Goal: Transaction & Acquisition: Download file/media

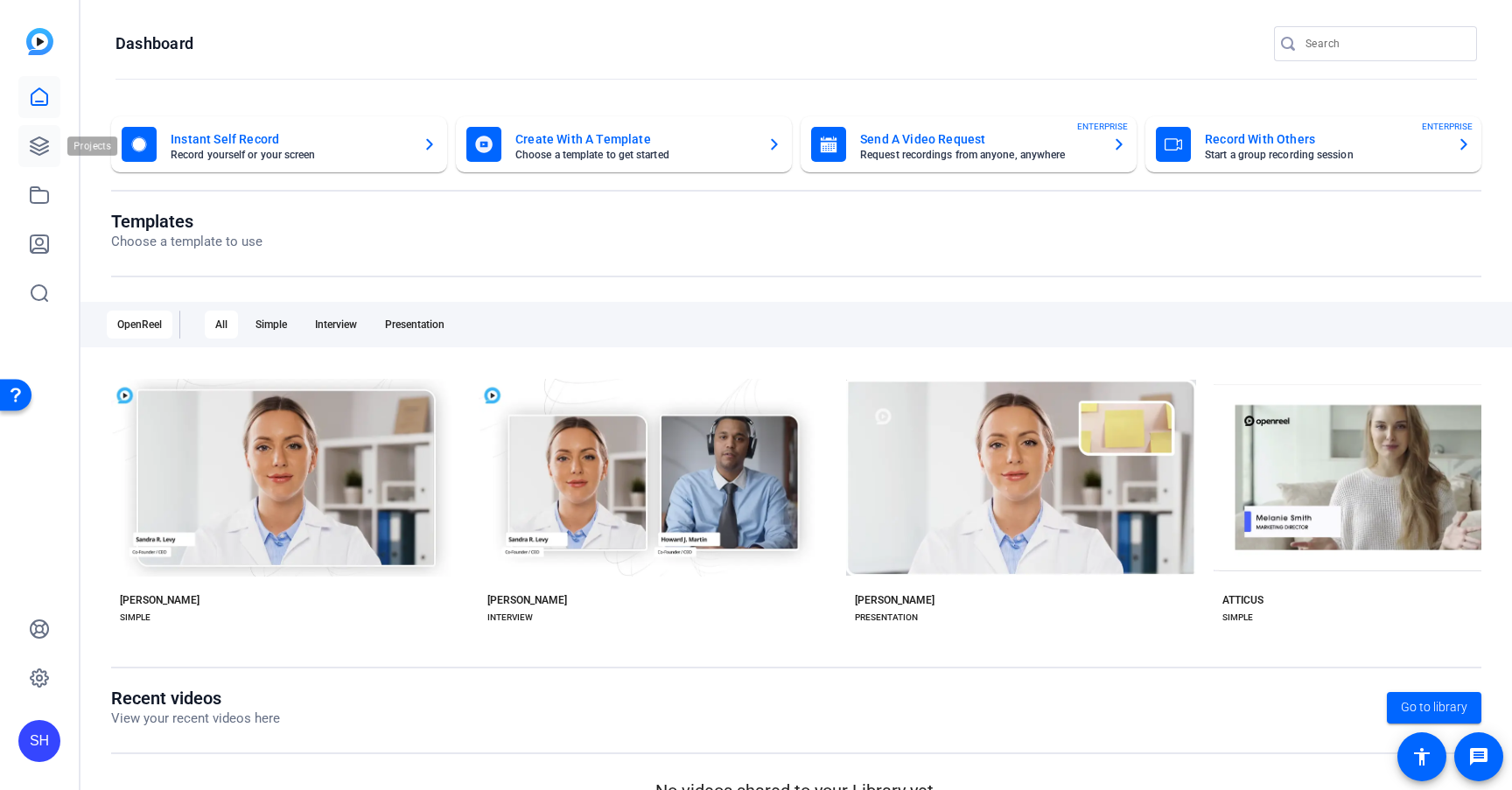
click at [37, 142] on icon at bounding box center [39, 146] width 21 height 21
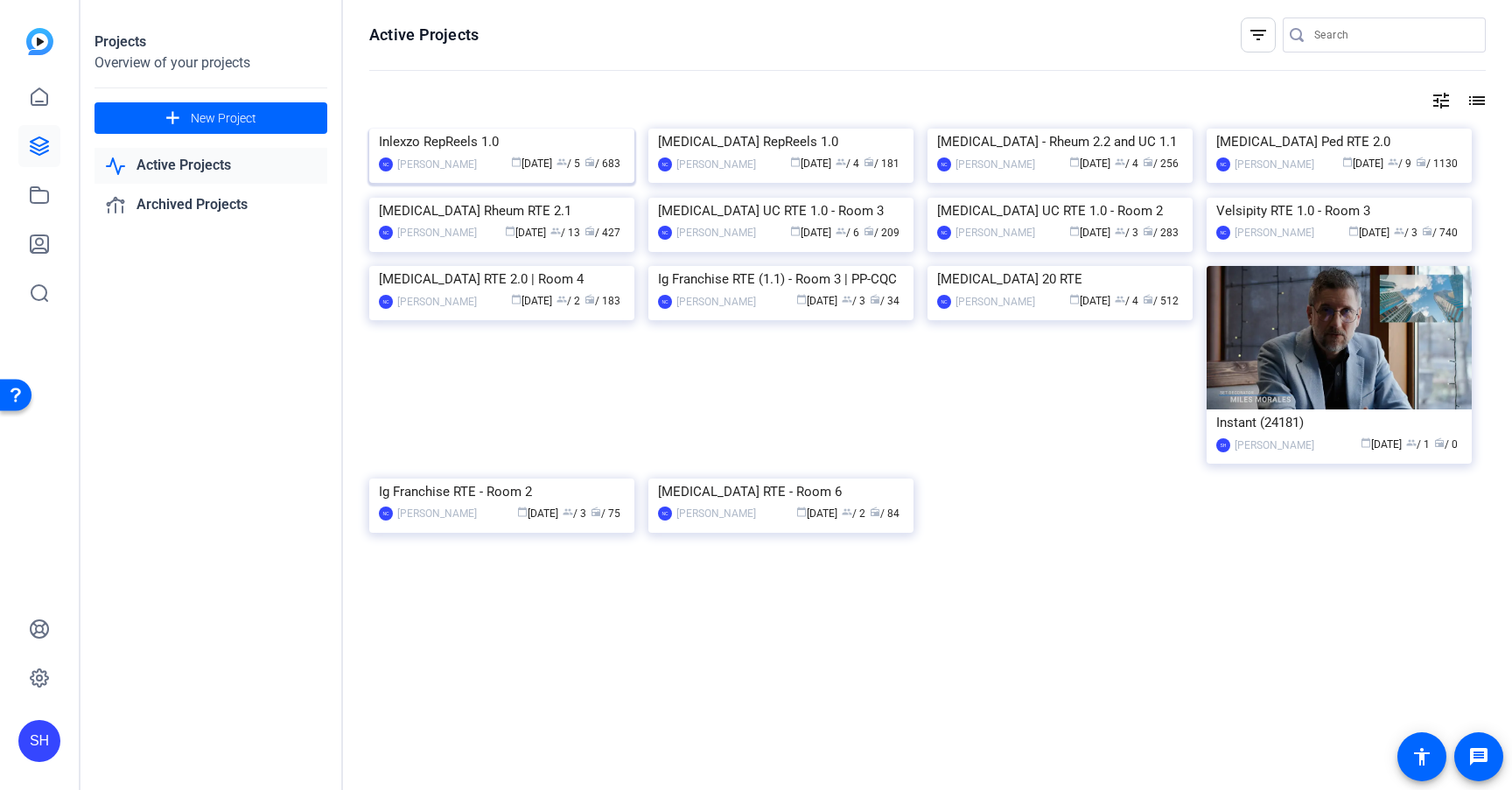
click at [426, 128] on img at bounding box center [501, 128] width 265 height 0
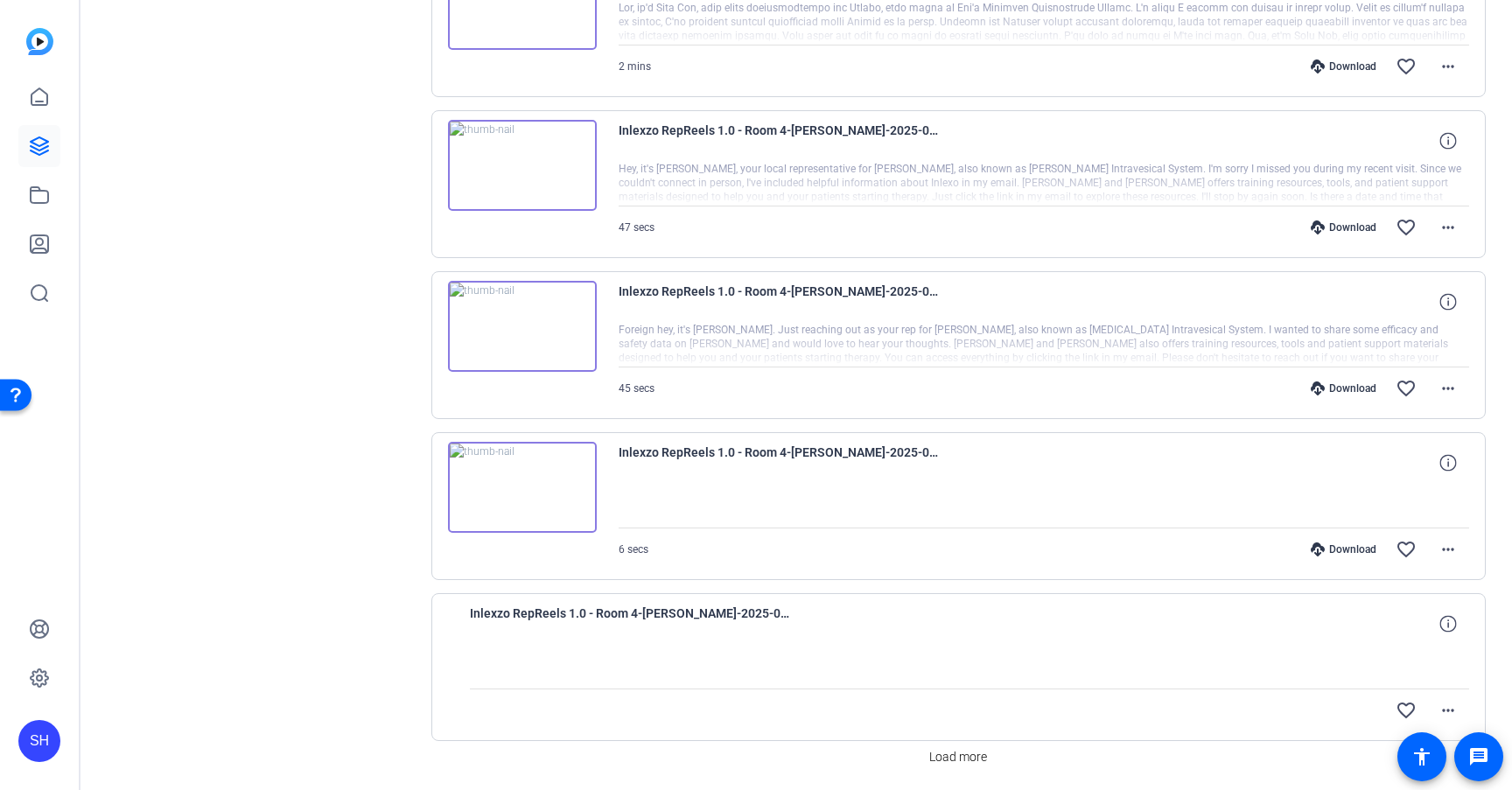
scroll to position [1300, 0]
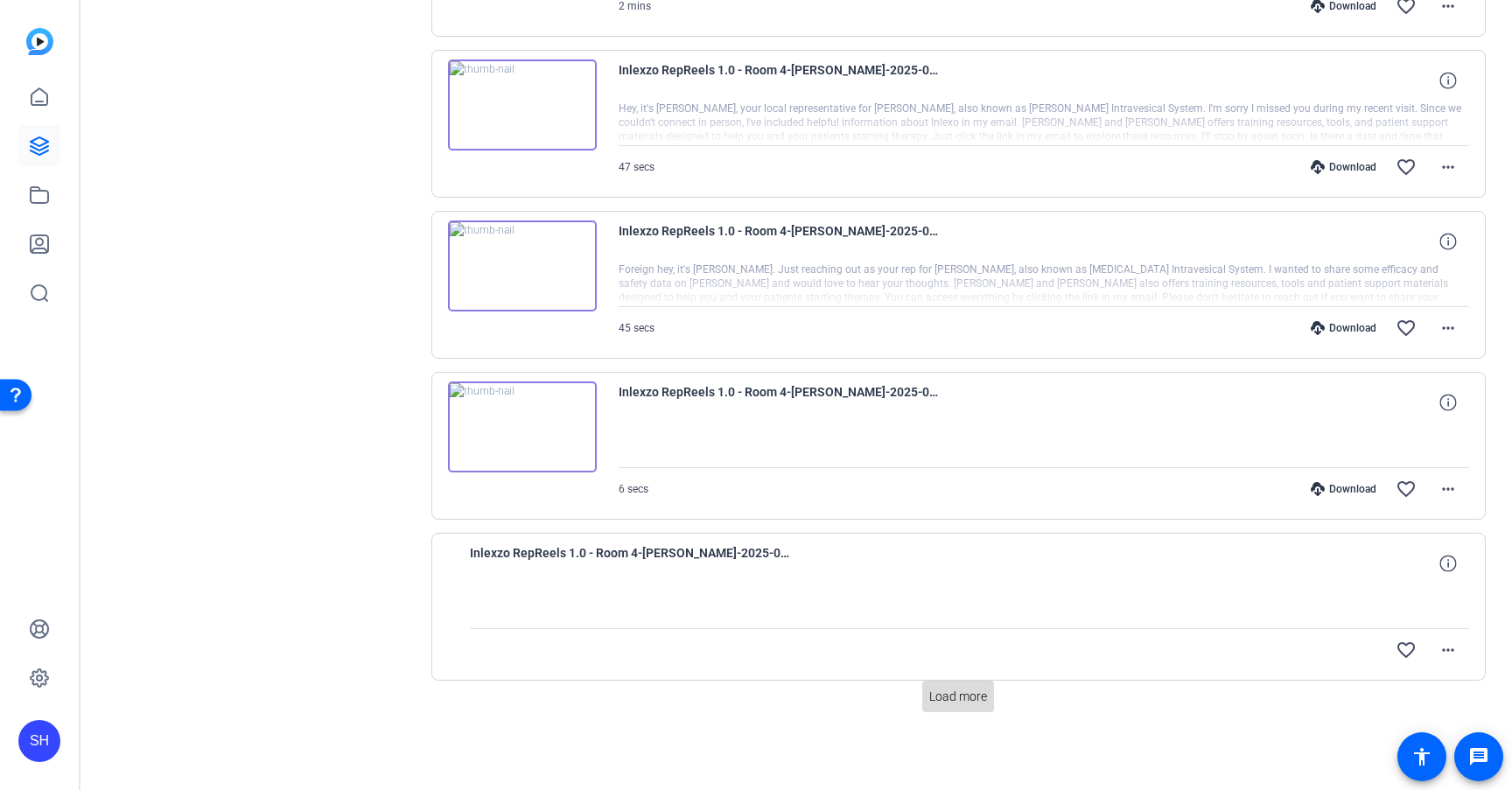
click at [948, 690] on span "Load more" at bounding box center [957, 696] width 57 height 18
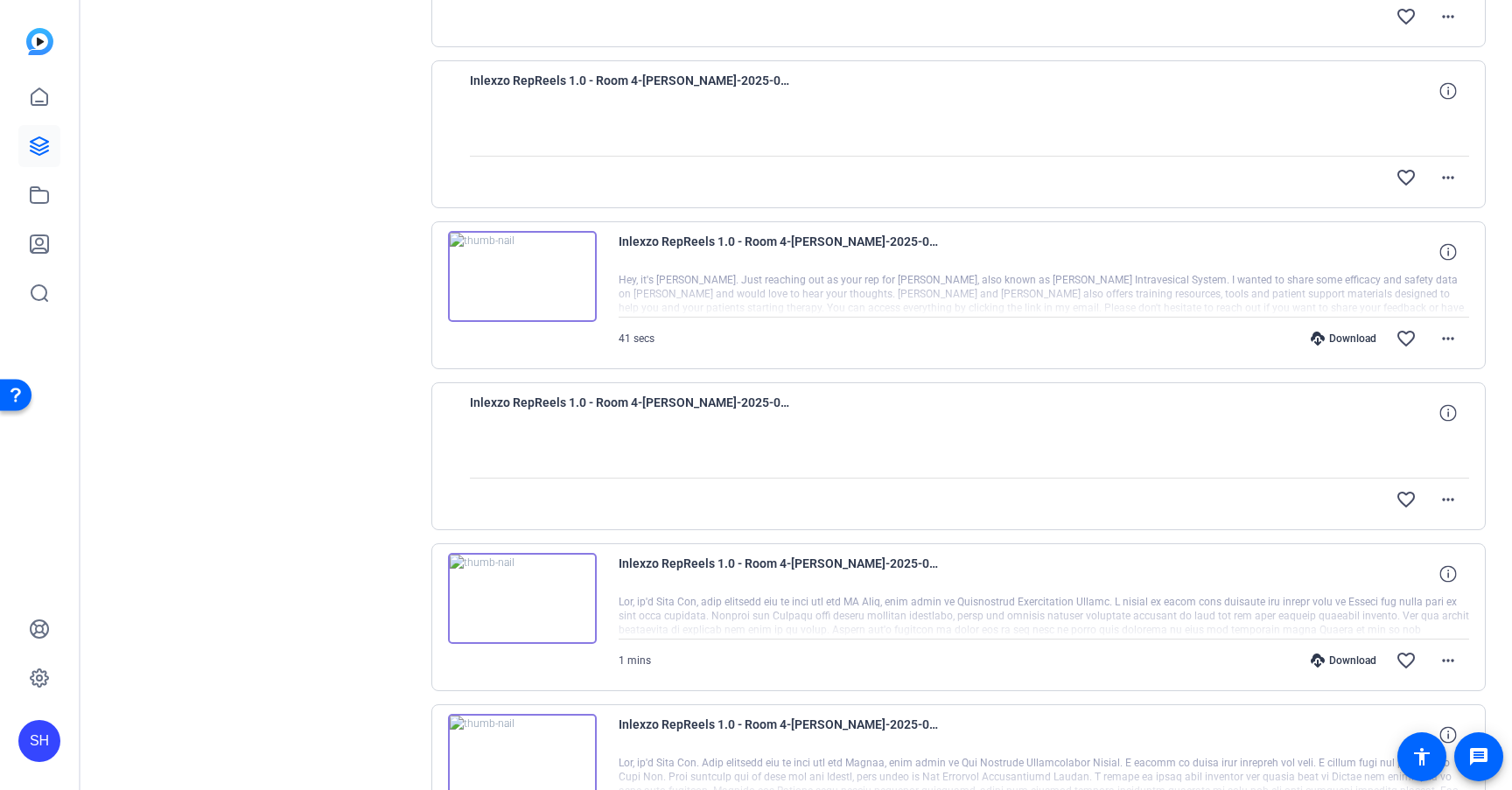
scroll to position [2909, 0]
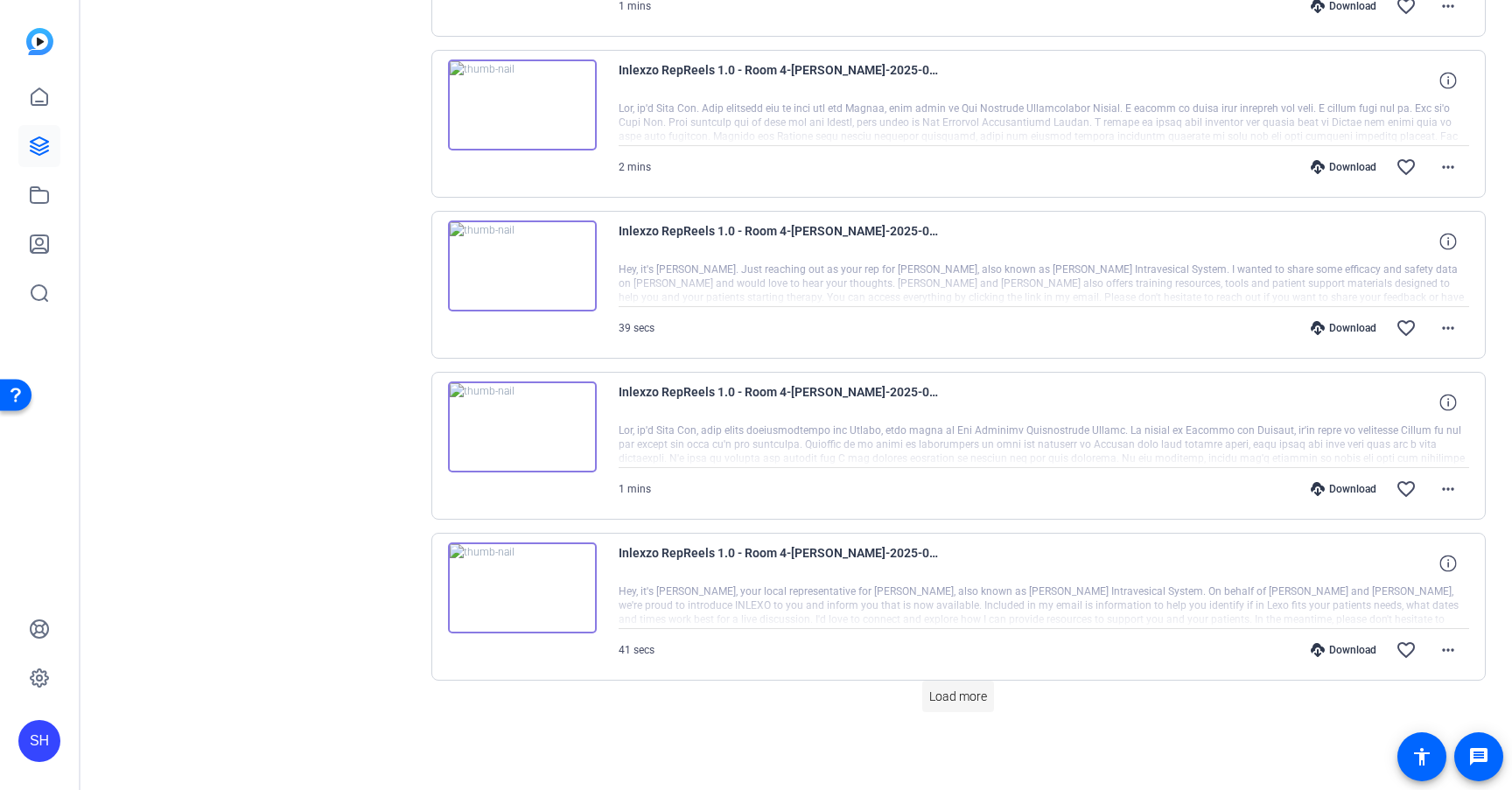
click at [957, 698] on span "Load more" at bounding box center [957, 696] width 57 height 18
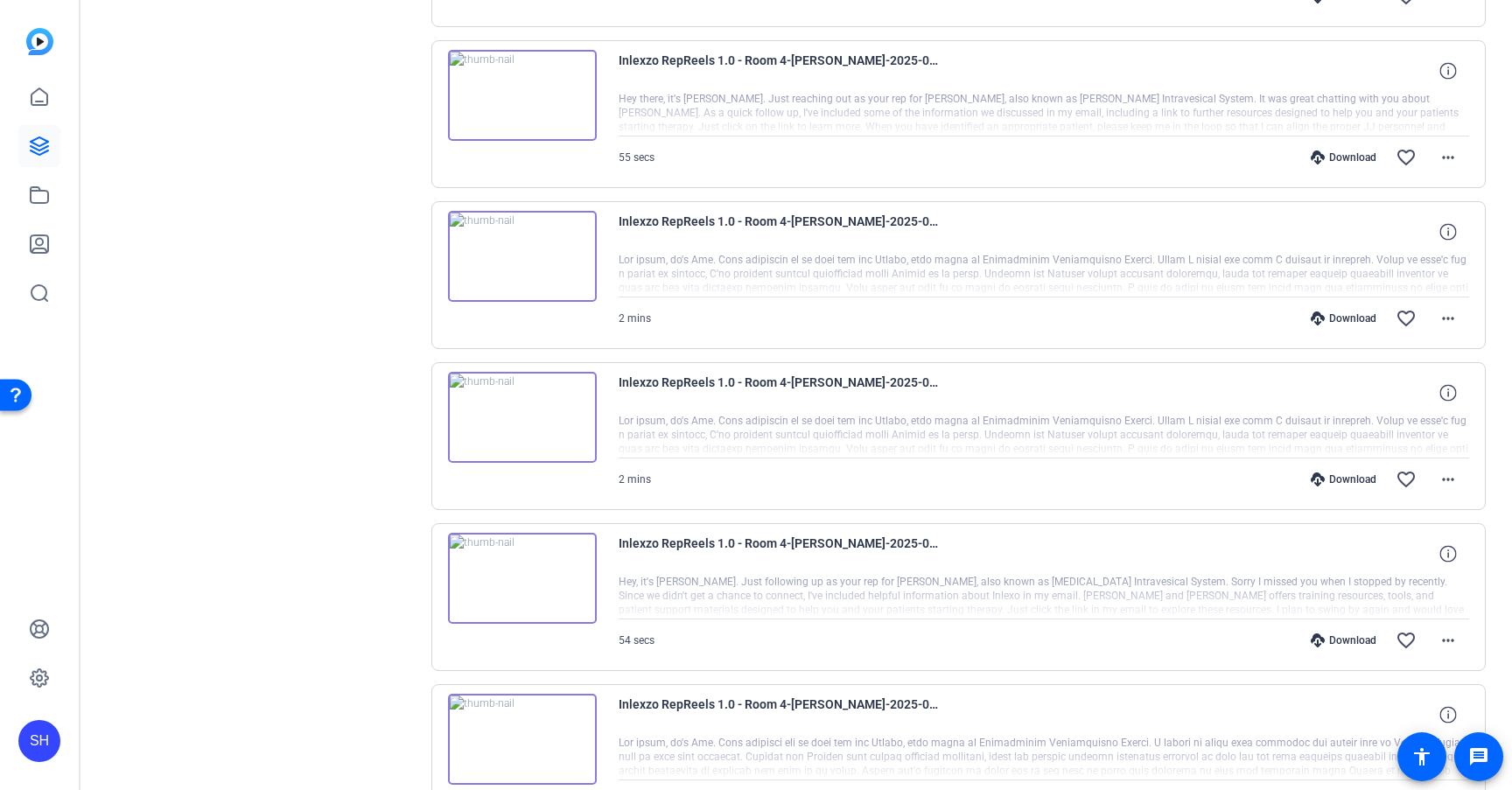
scroll to position [4519, 0]
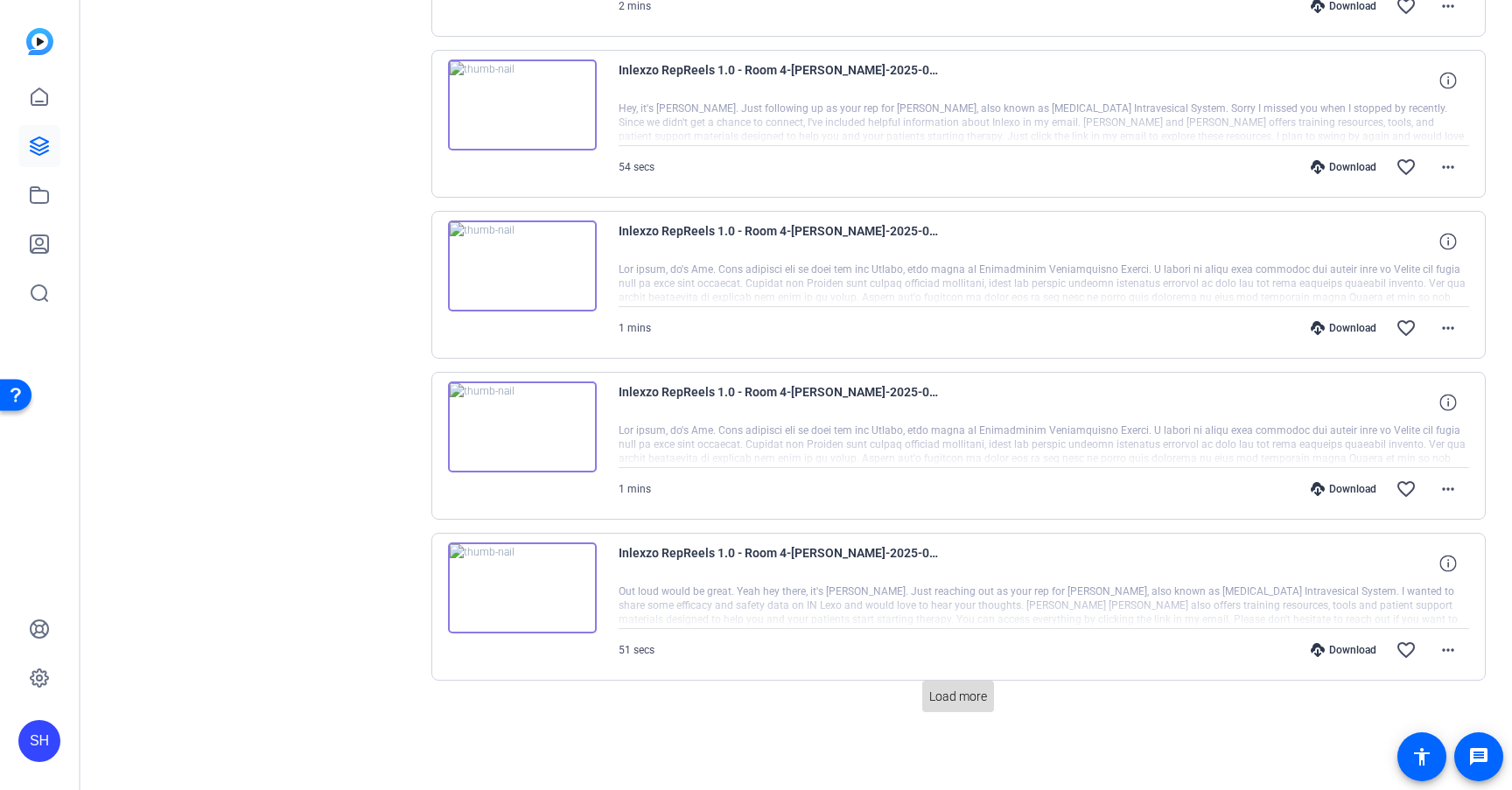
click at [955, 704] on span "Load more" at bounding box center [957, 696] width 57 height 18
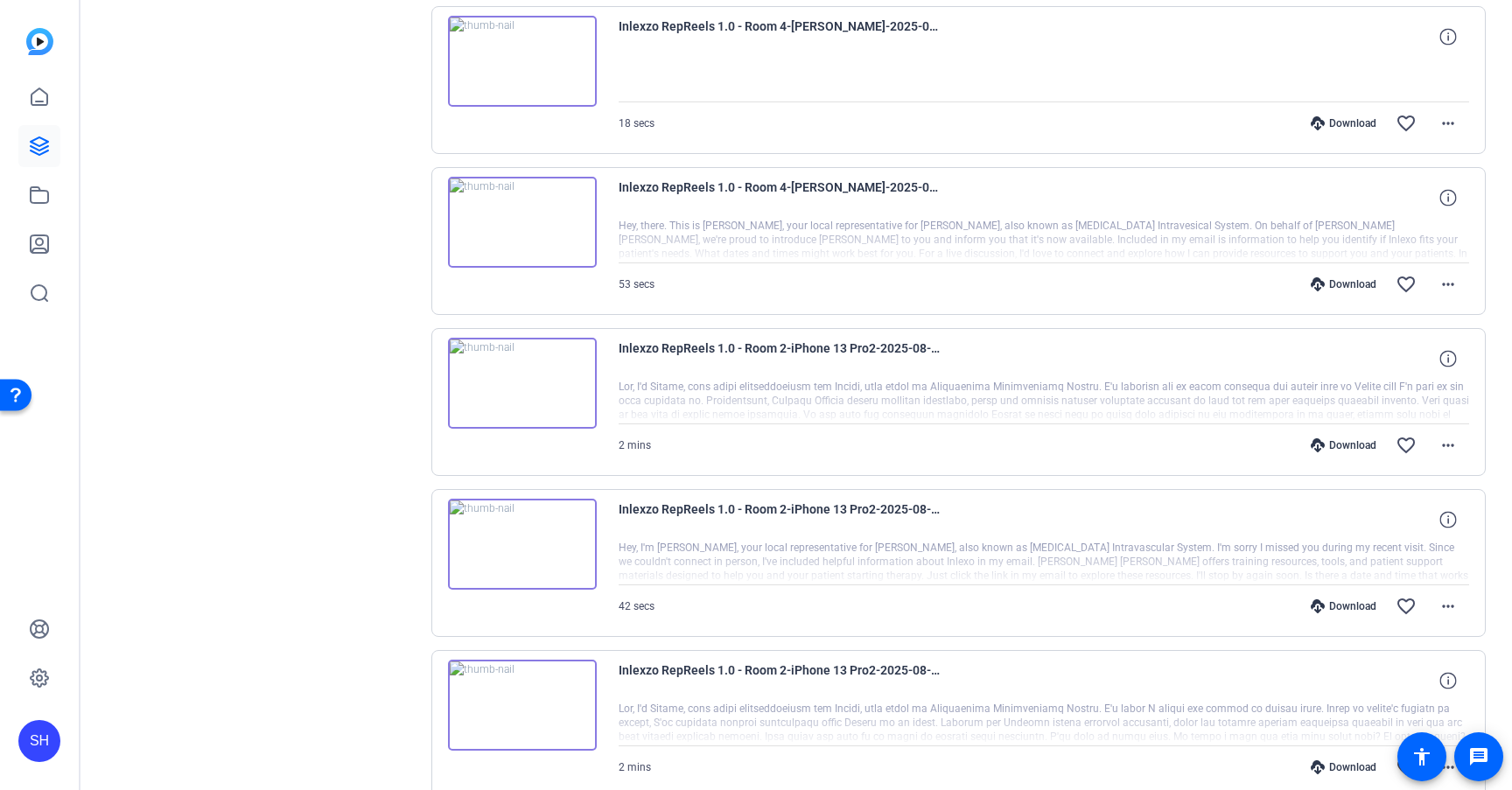
scroll to position [6129, 0]
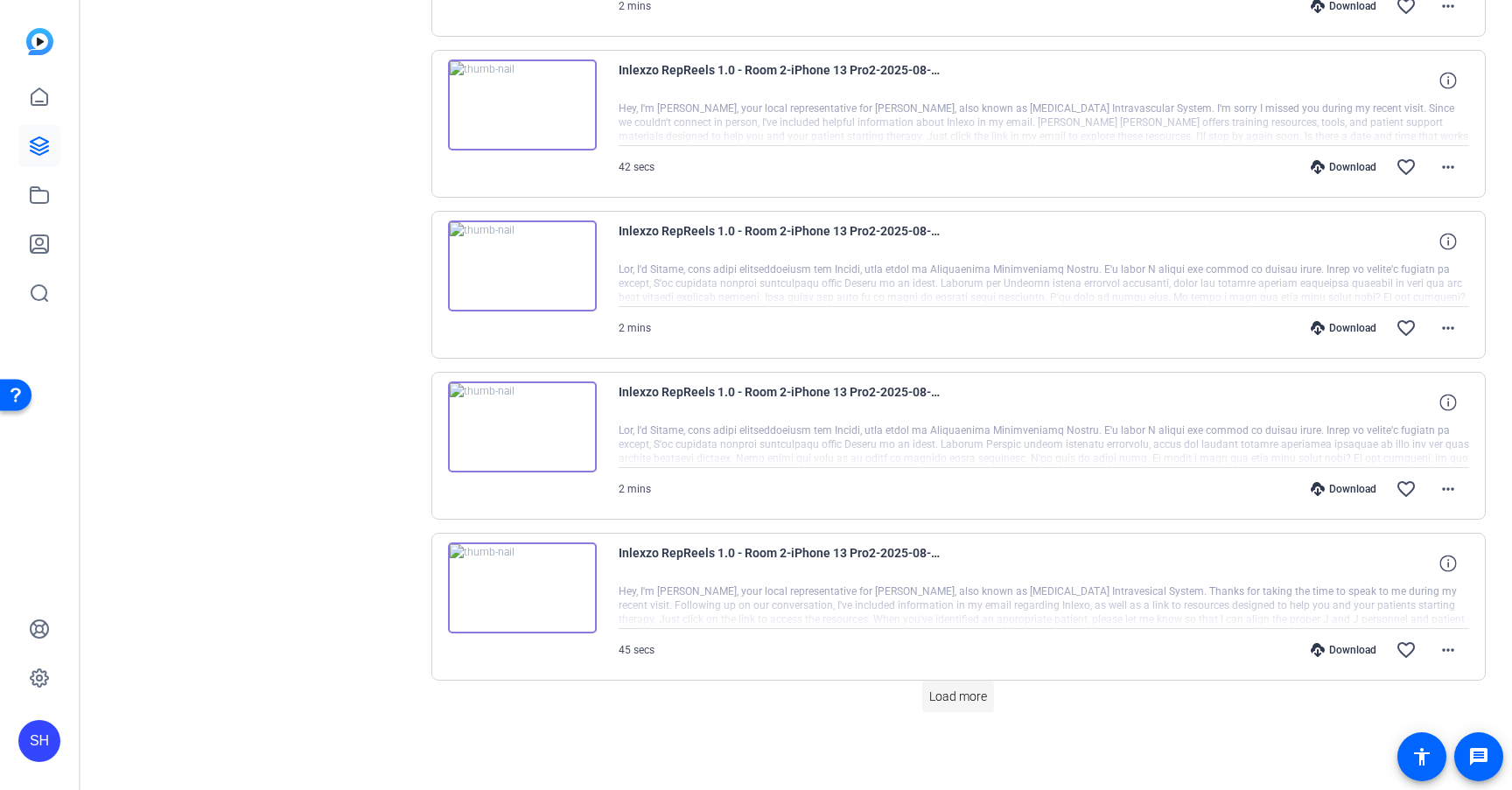
click at [954, 697] on span "Load more" at bounding box center [957, 696] width 57 height 18
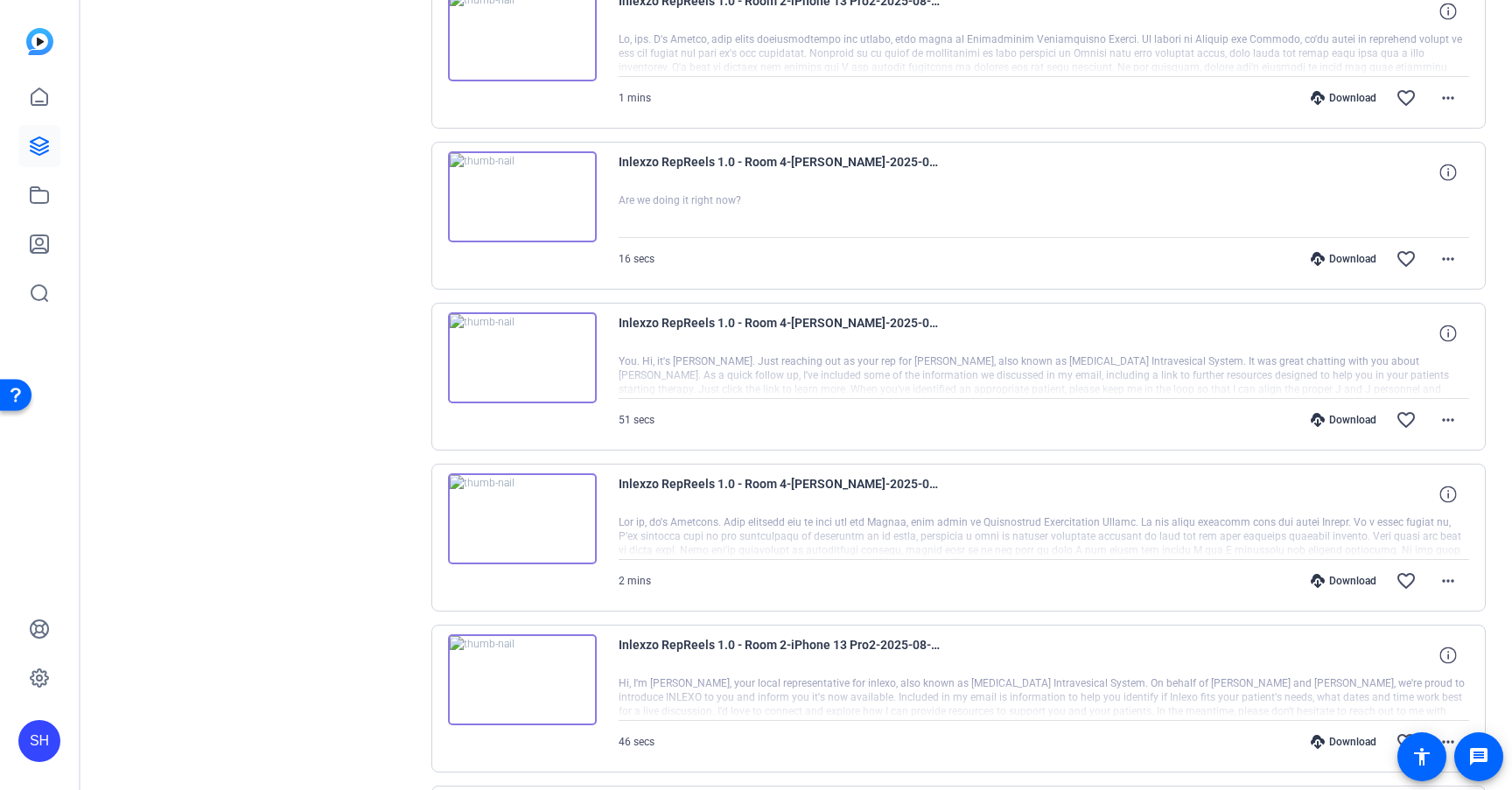
scroll to position [7738, 0]
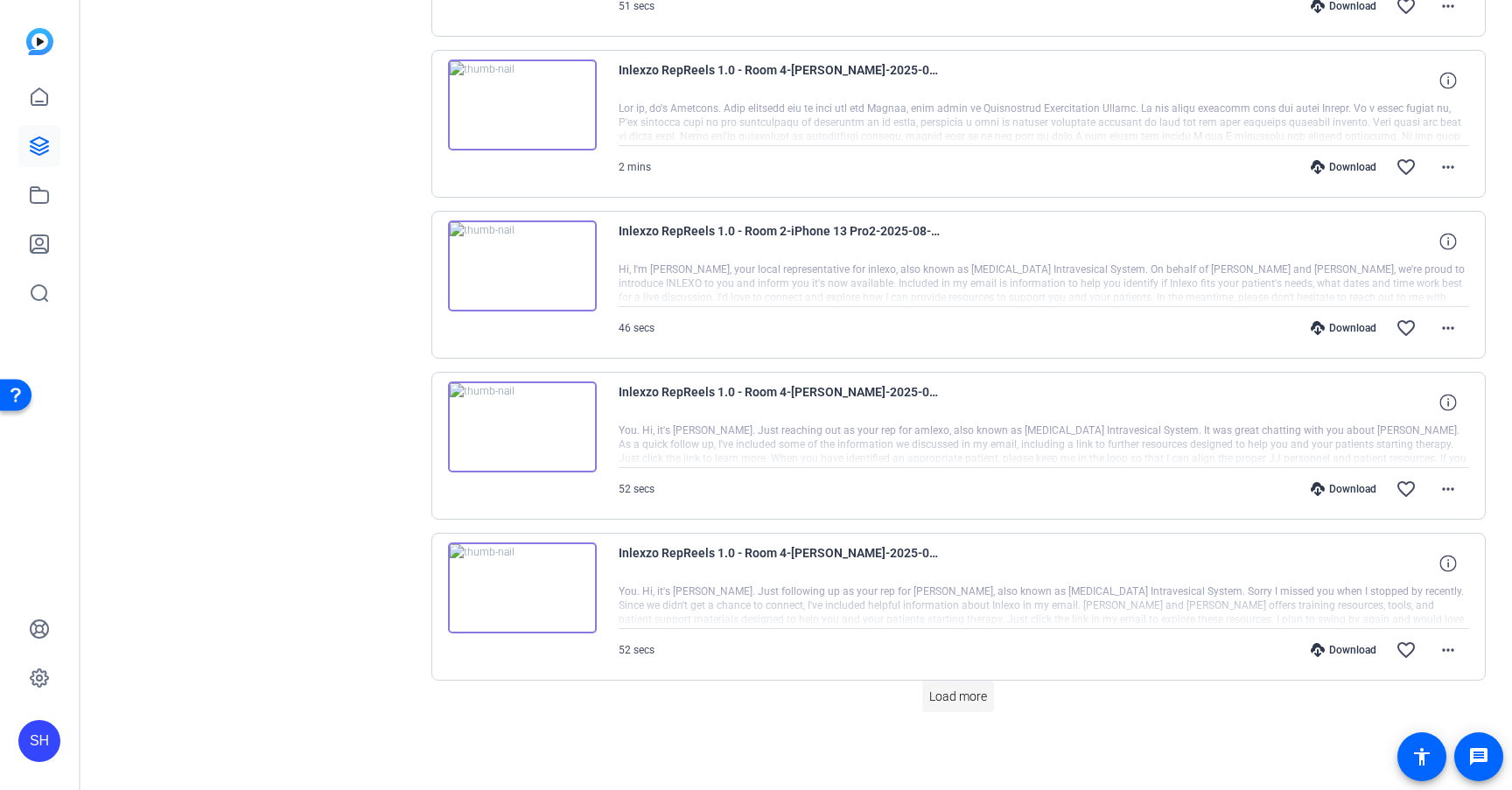
click at [957, 697] on span "Load more" at bounding box center [957, 696] width 57 height 18
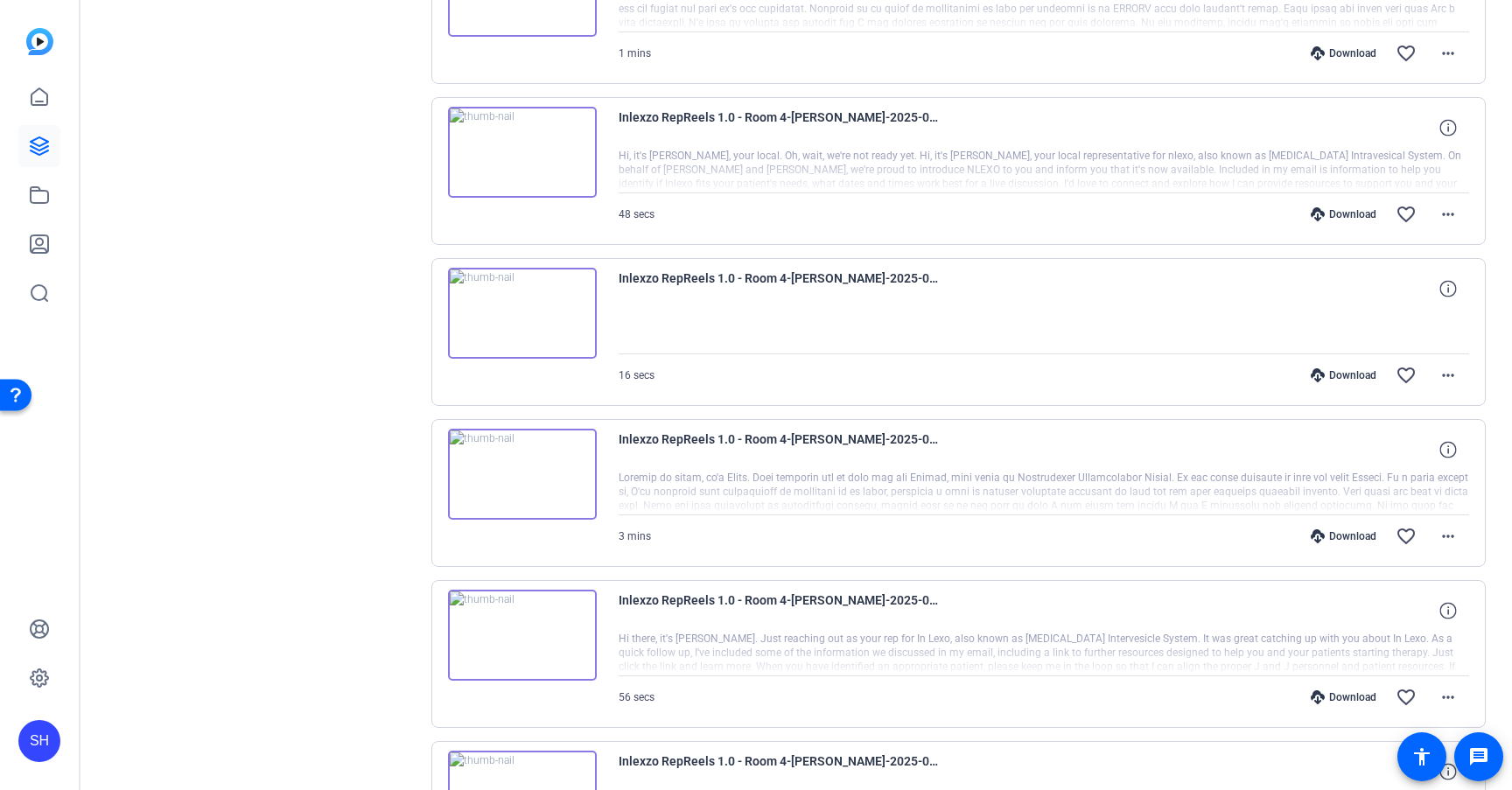
scroll to position [9347, 0]
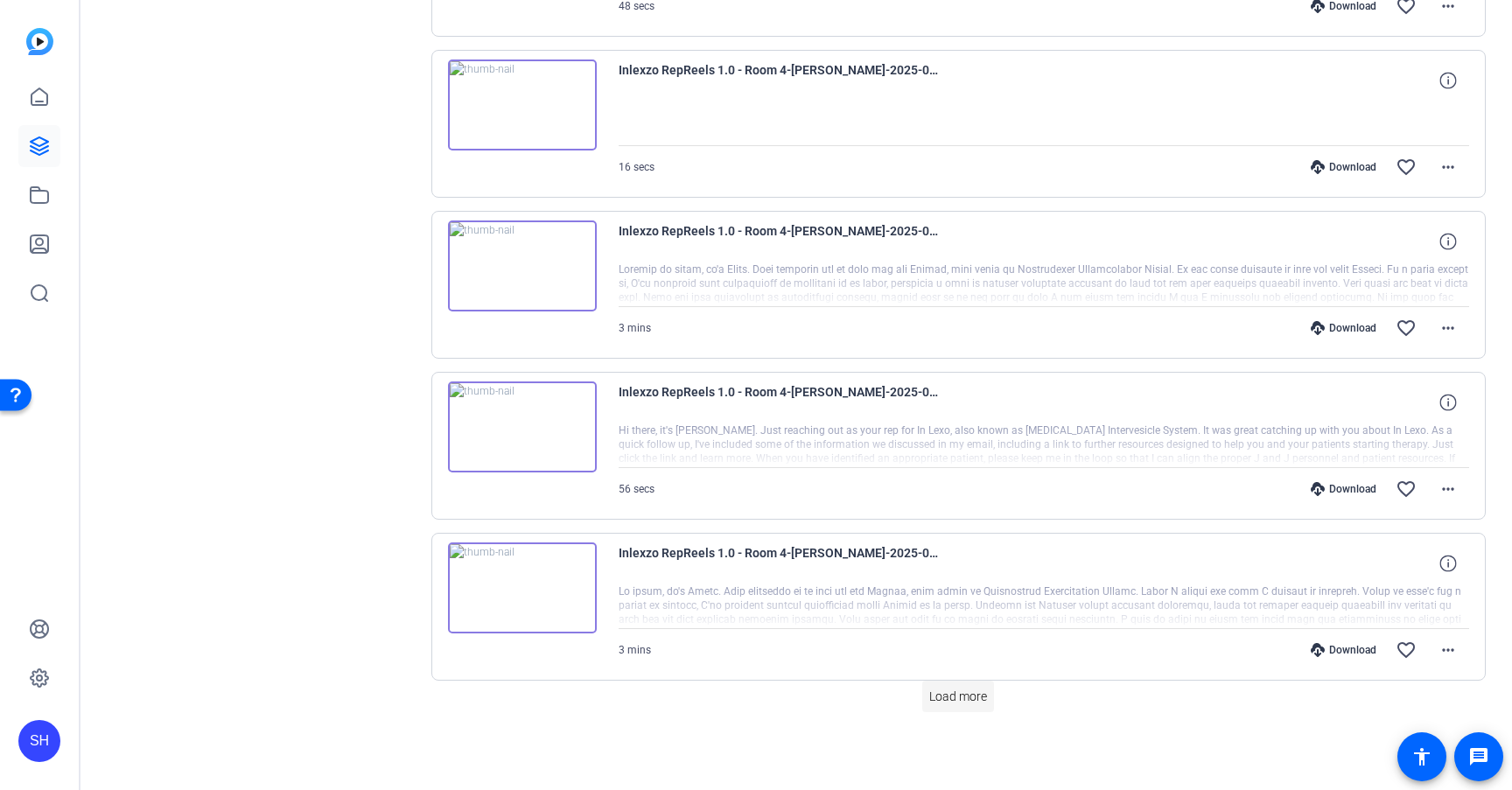
click at [958, 695] on span "Load more" at bounding box center [957, 696] width 57 height 18
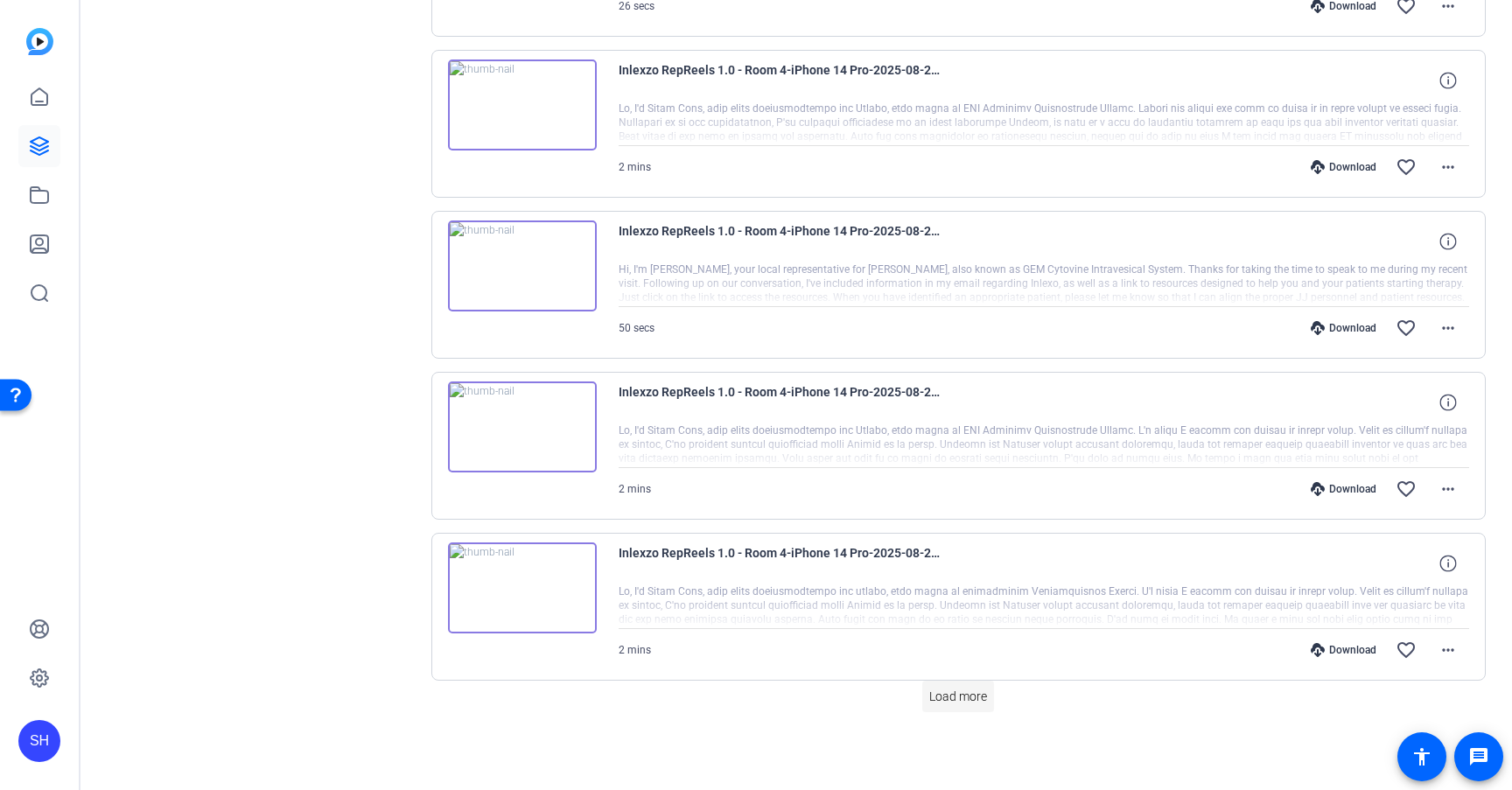
click at [956, 695] on span "Load more" at bounding box center [957, 696] width 57 height 18
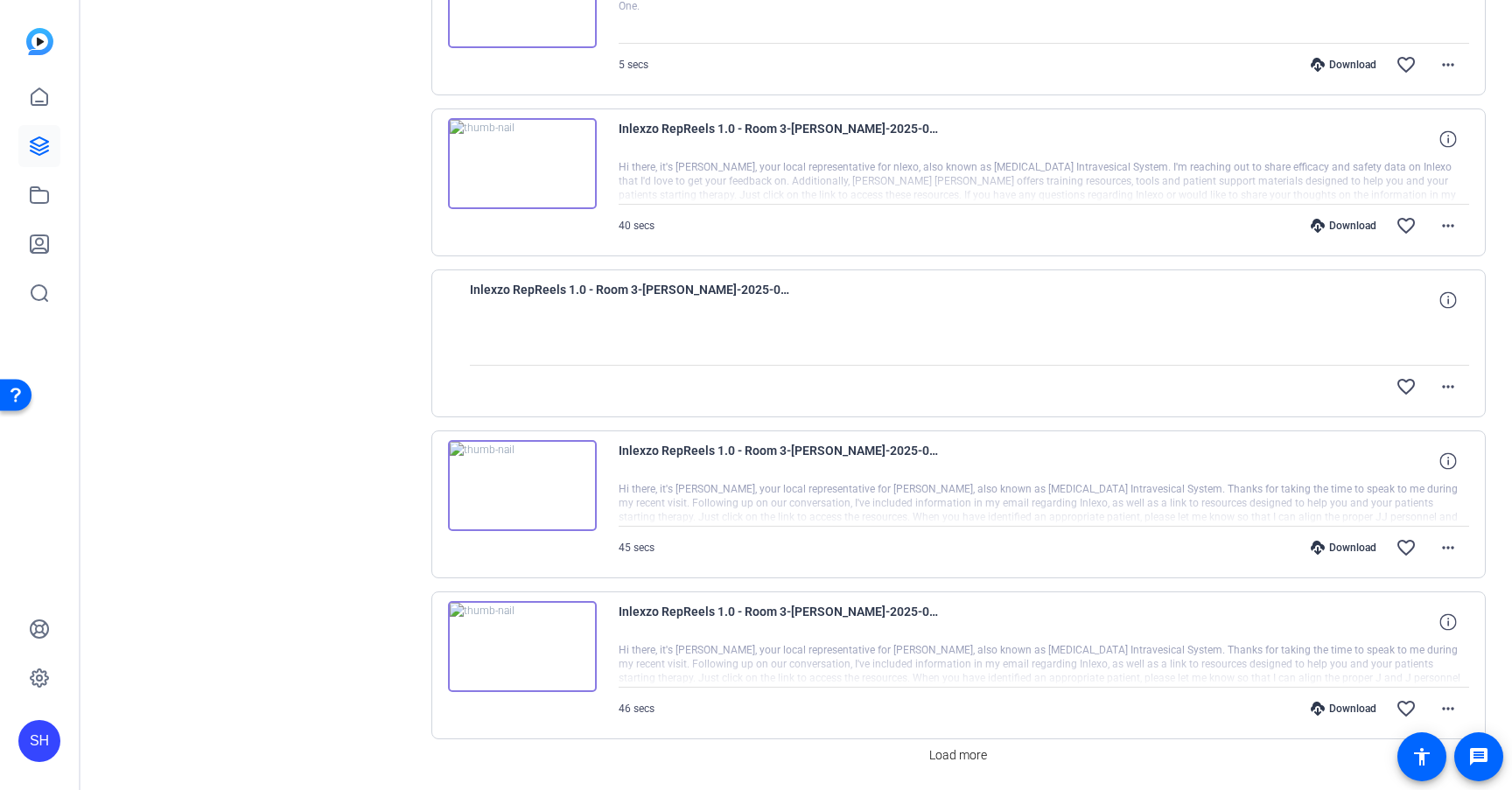
scroll to position [12565, 0]
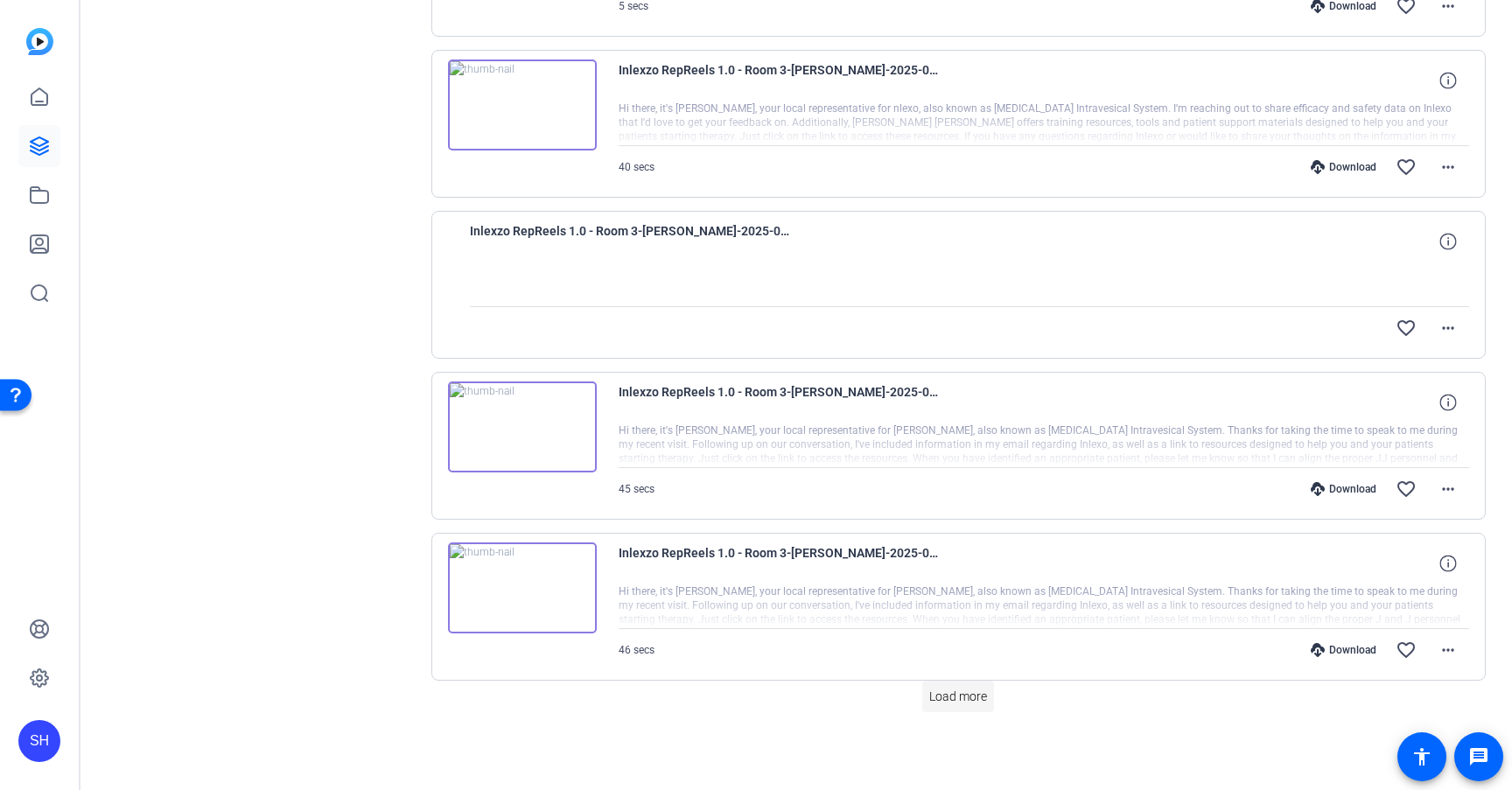
click at [962, 693] on span "Load more" at bounding box center [957, 696] width 57 height 18
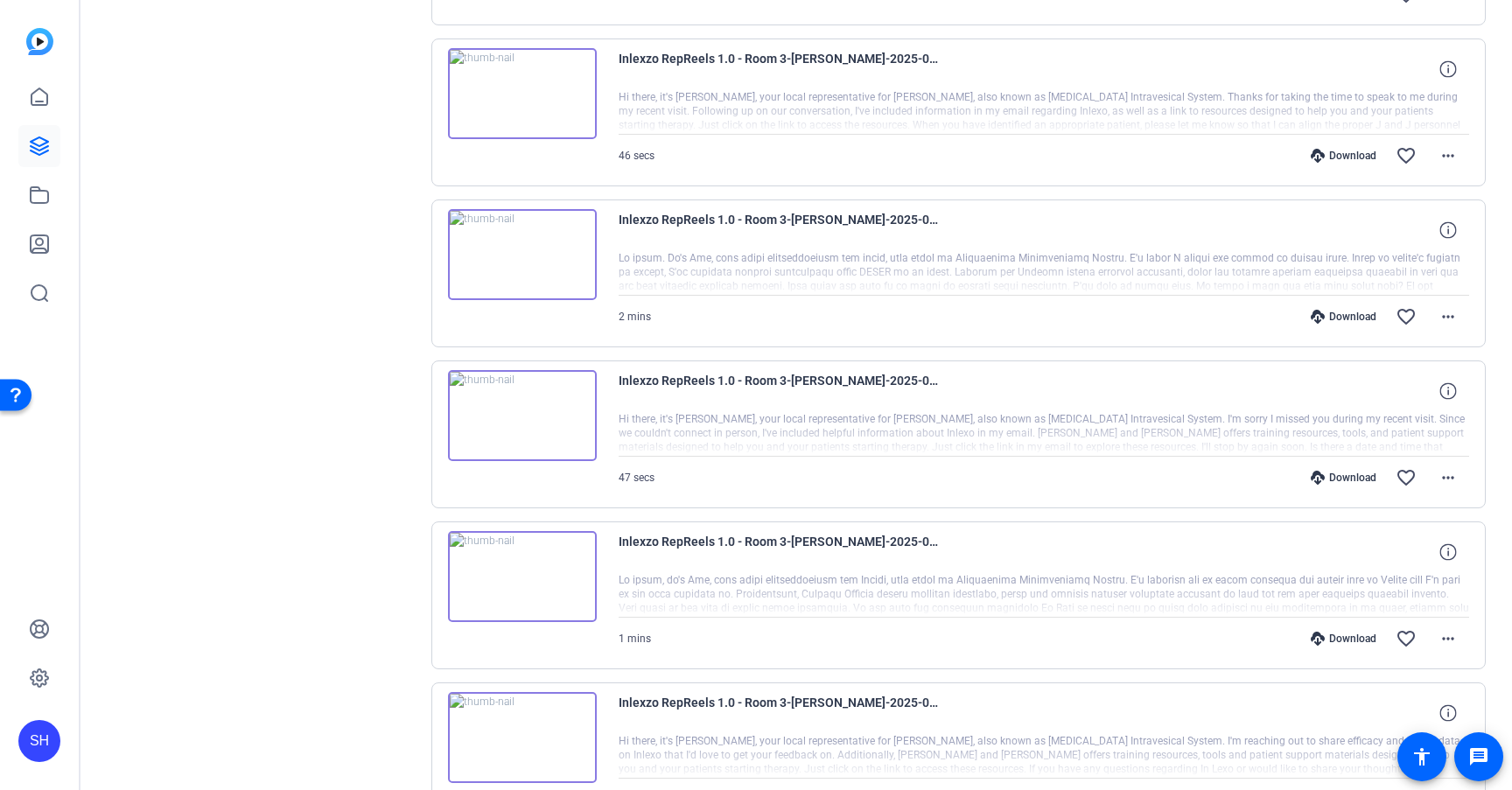
scroll to position [14174, 0]
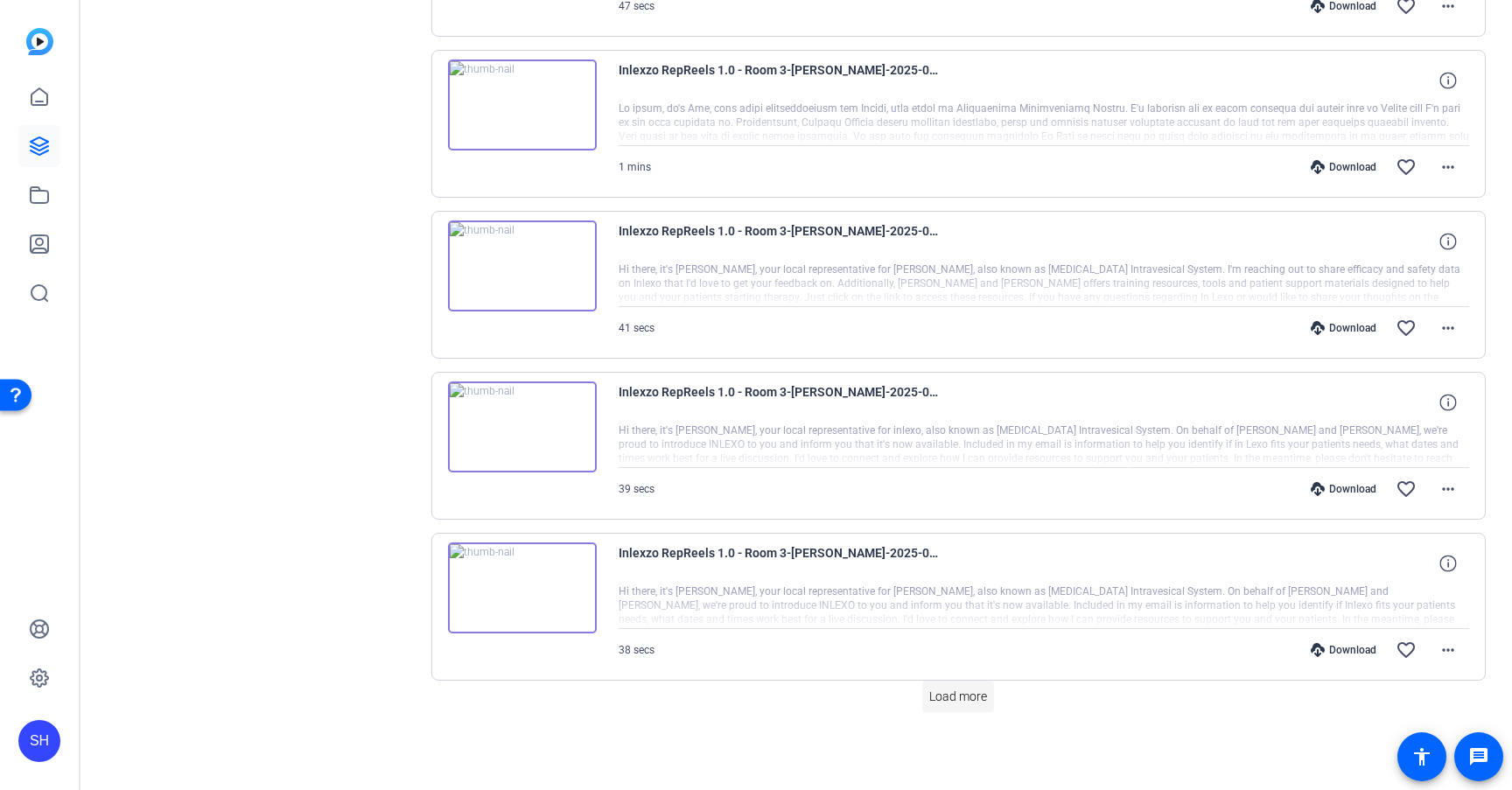
click at [963, 703] on span "Load more" at bounding box center [957, 696] width 57 height 18
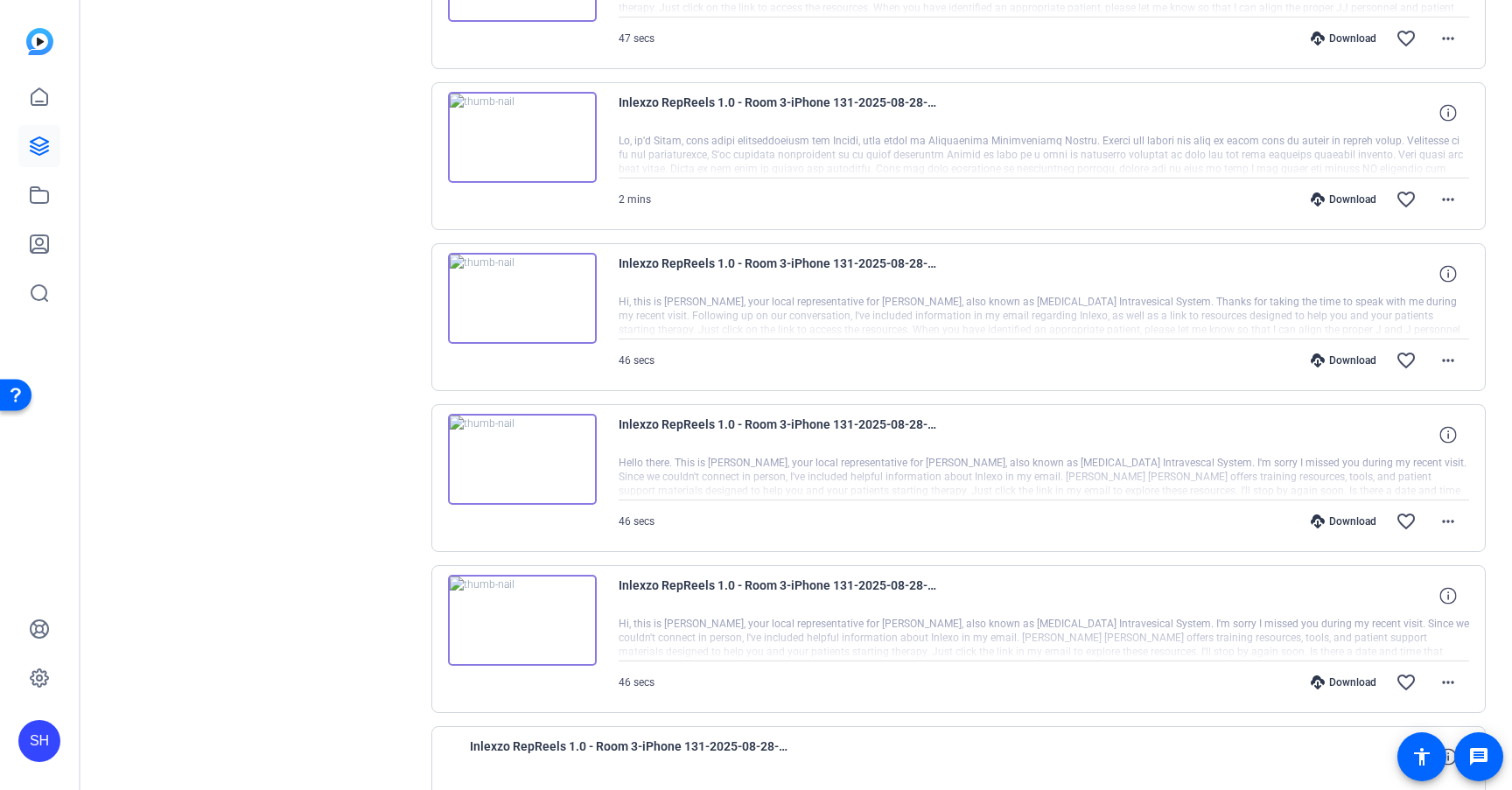
scroll to position [15784, 0]
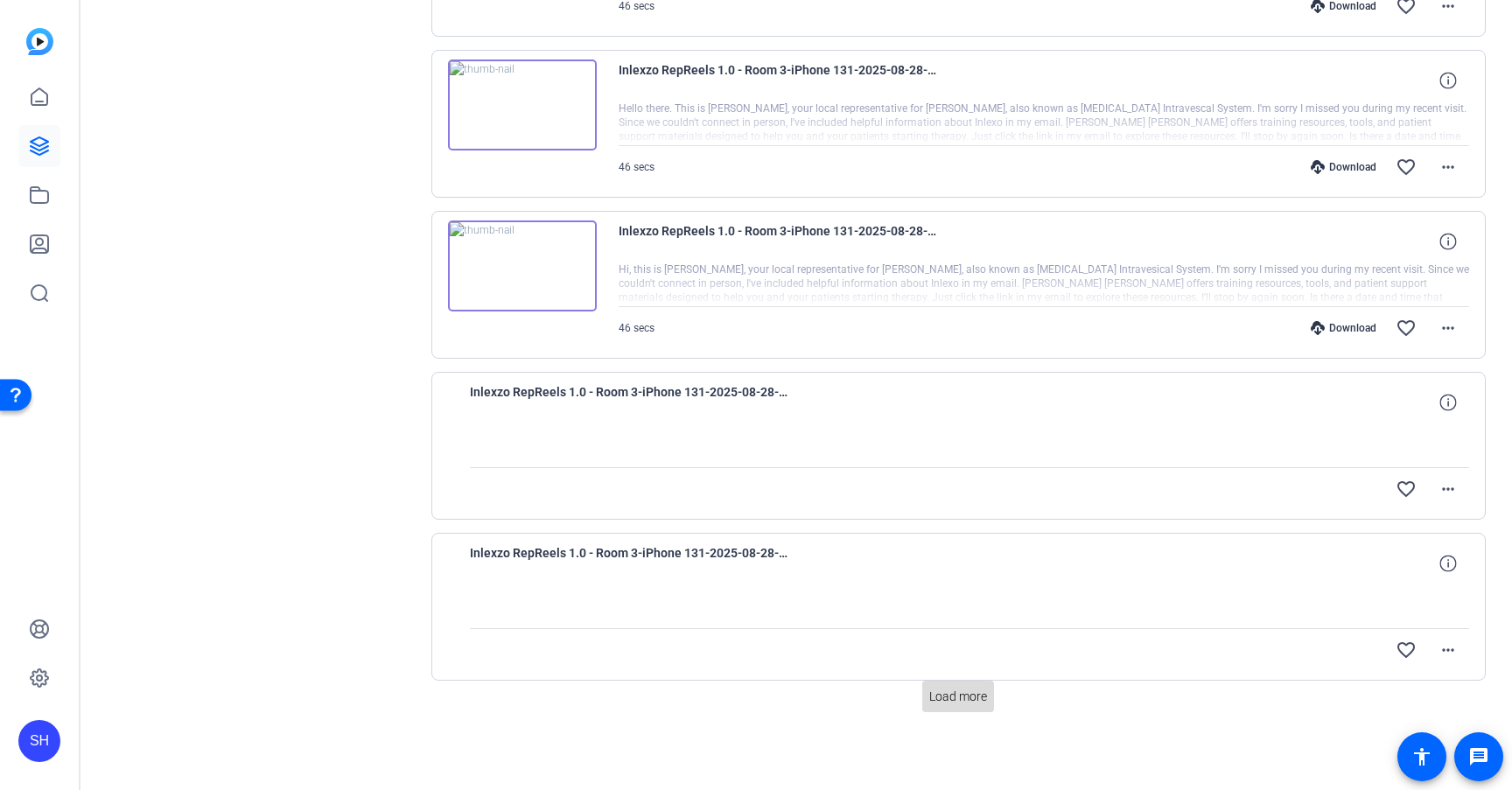
click at [936, 683] on span at bounding box center [958, 696] width 72 height 42
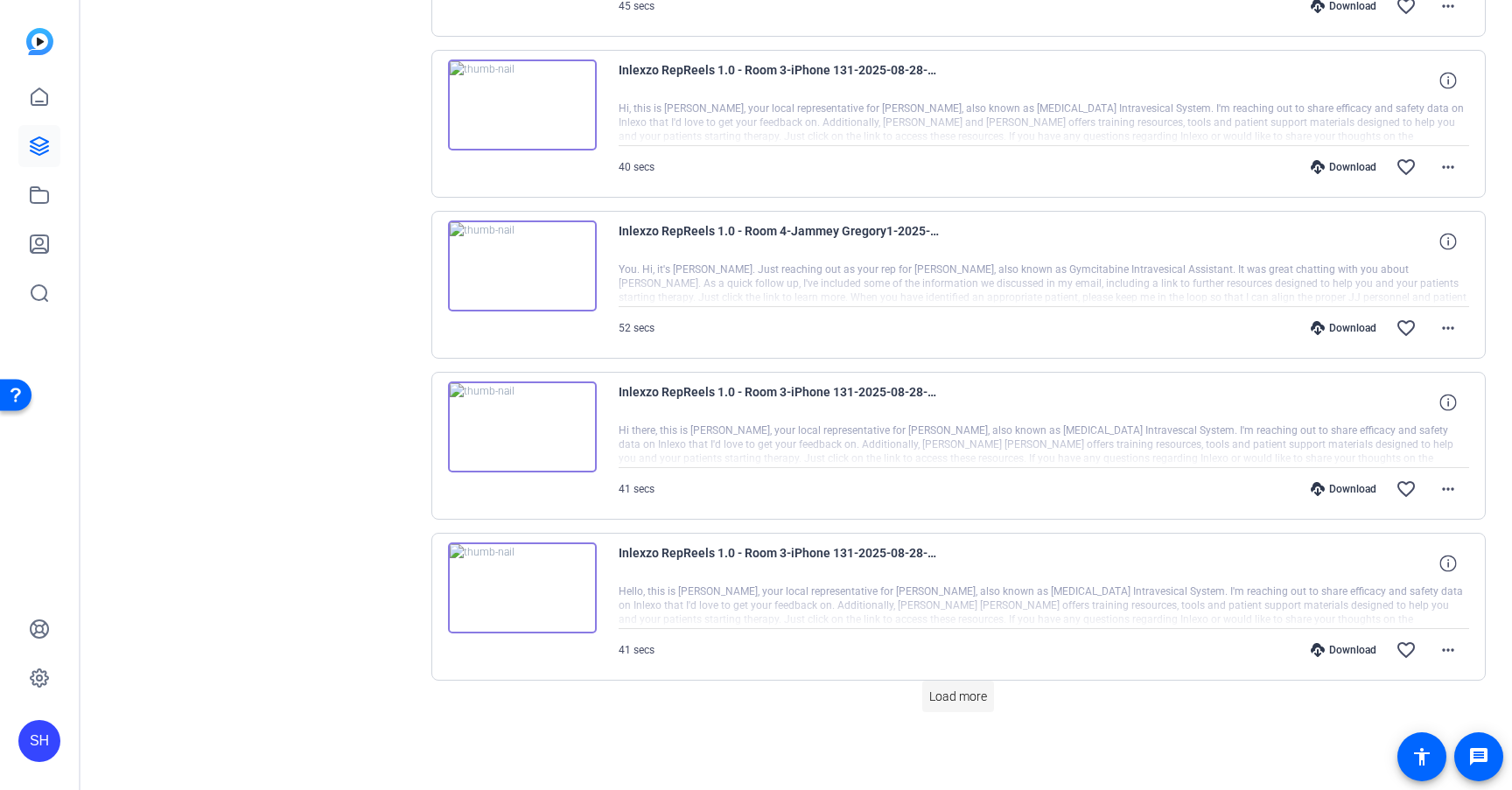
click at [978, 682] on span at bounding box center [958, 696] width 72 height 42
click at [983, 694] on span at bounding box center [958, 696] width 72 height 42
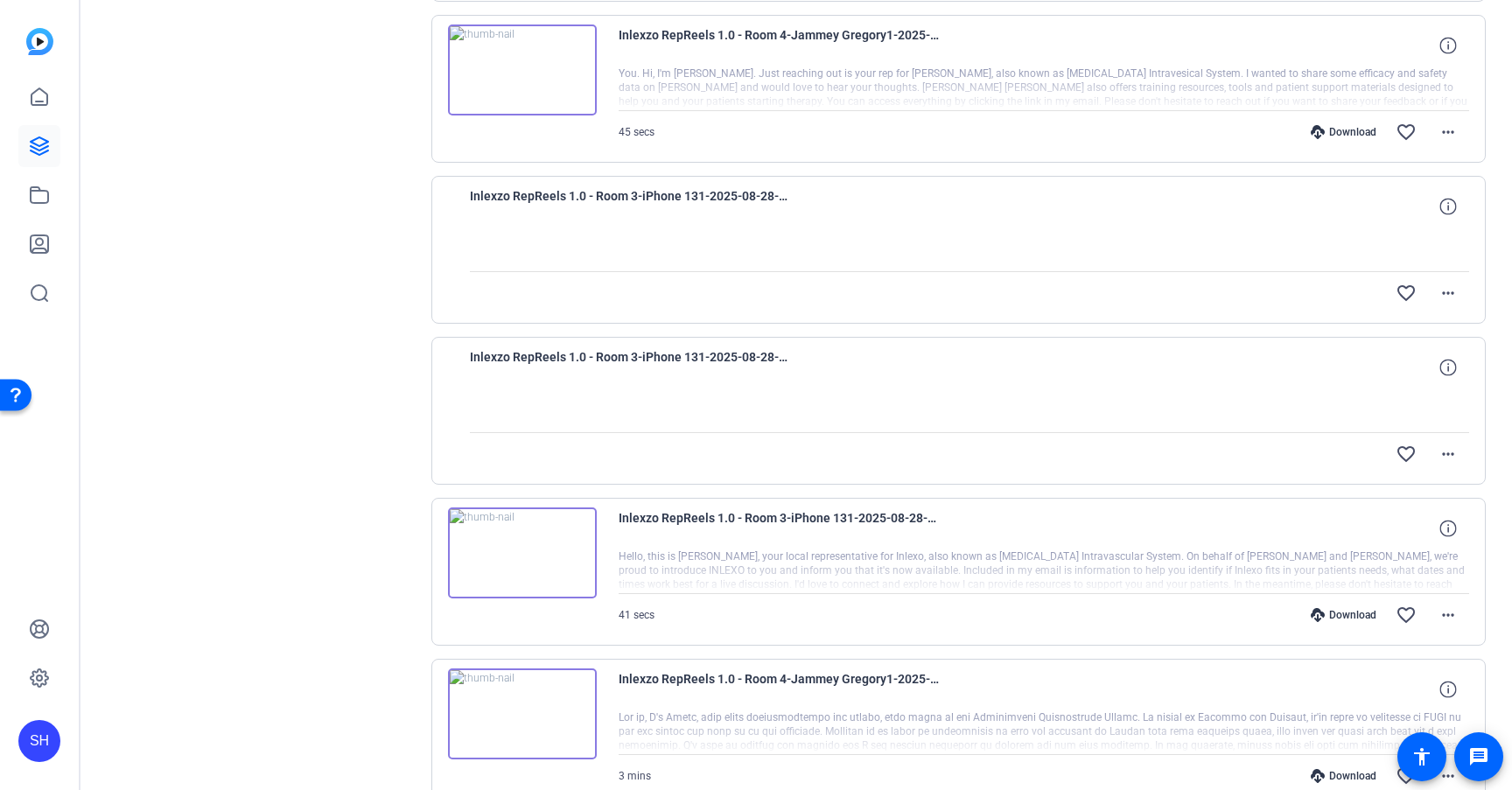
scroll to position [20612, 0]
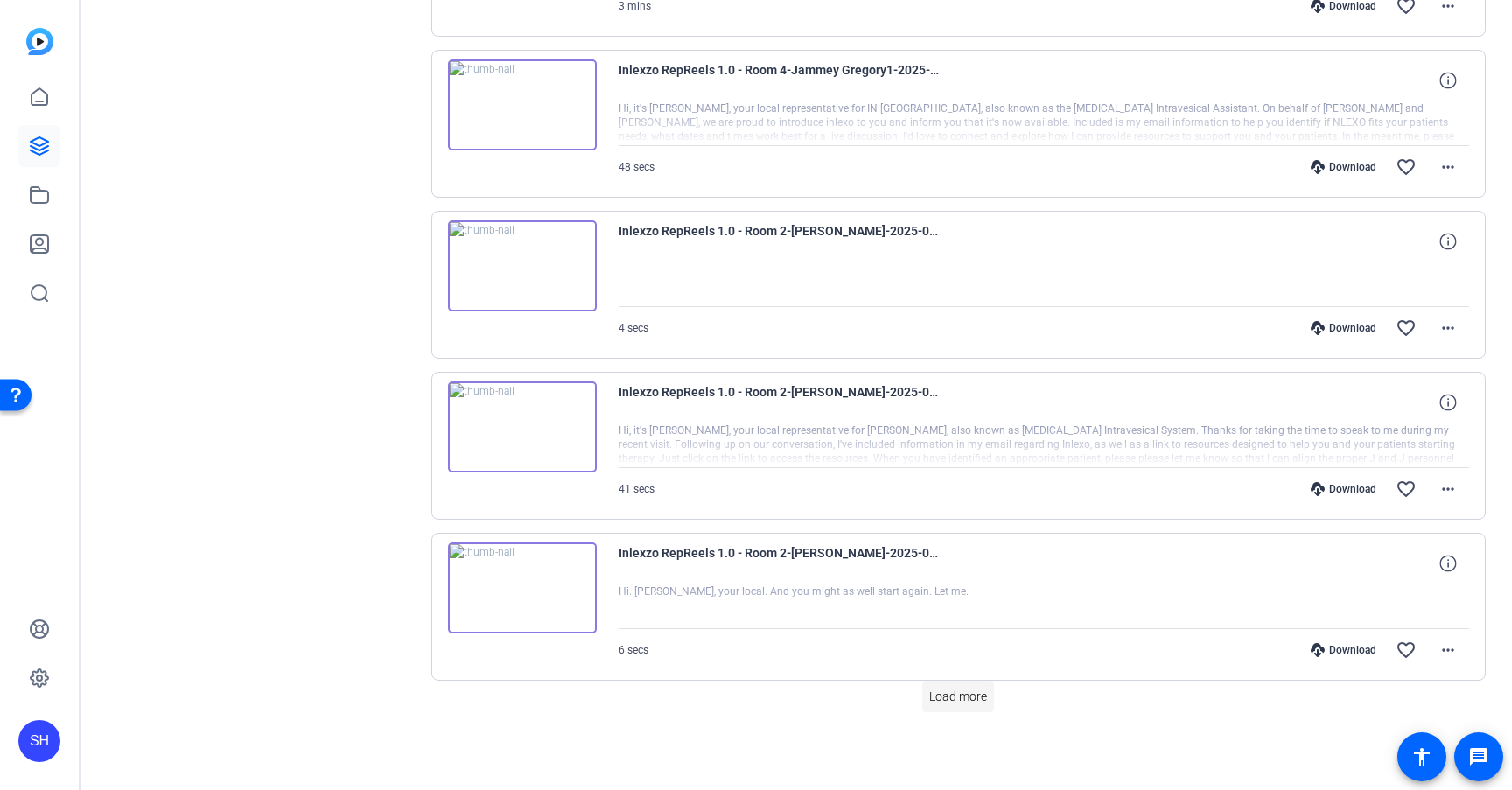
click at [957, 689] on span "Load more" at bounding box center [957, 696] width 57 height 18
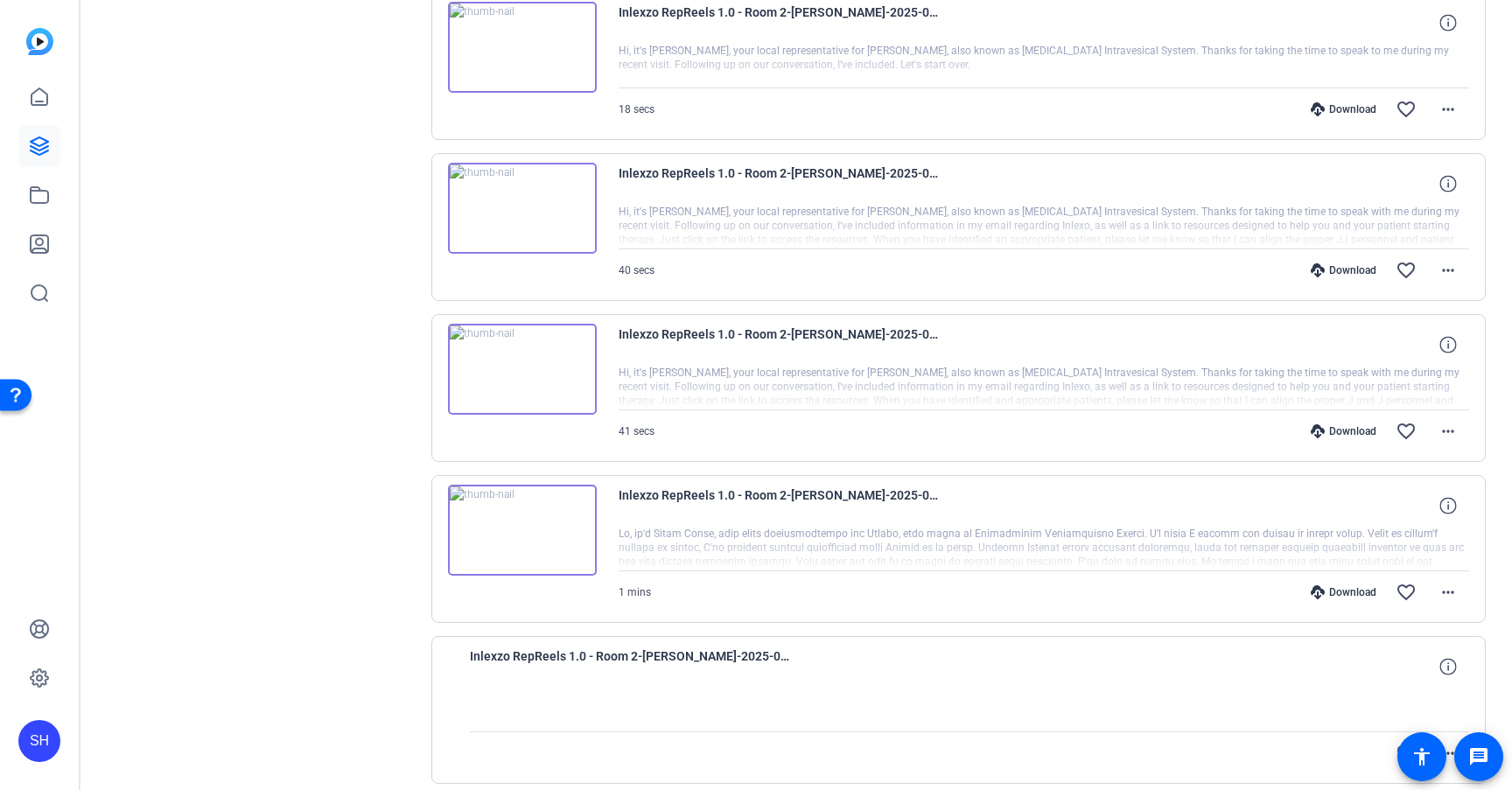
scroll to position [22221, 0]
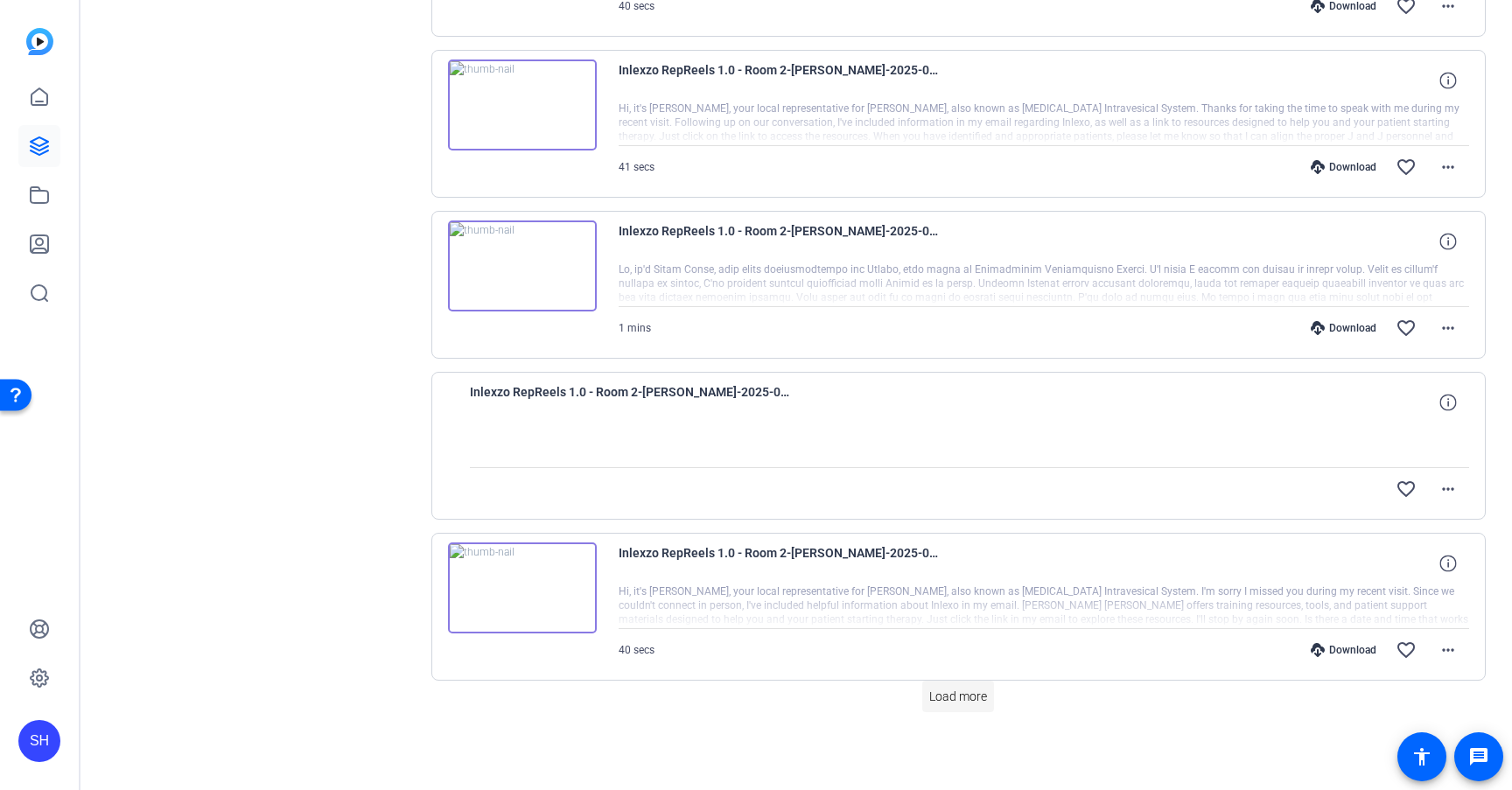
click at [964, 683] on span at bounding box center [958, 696] width 72 height 42
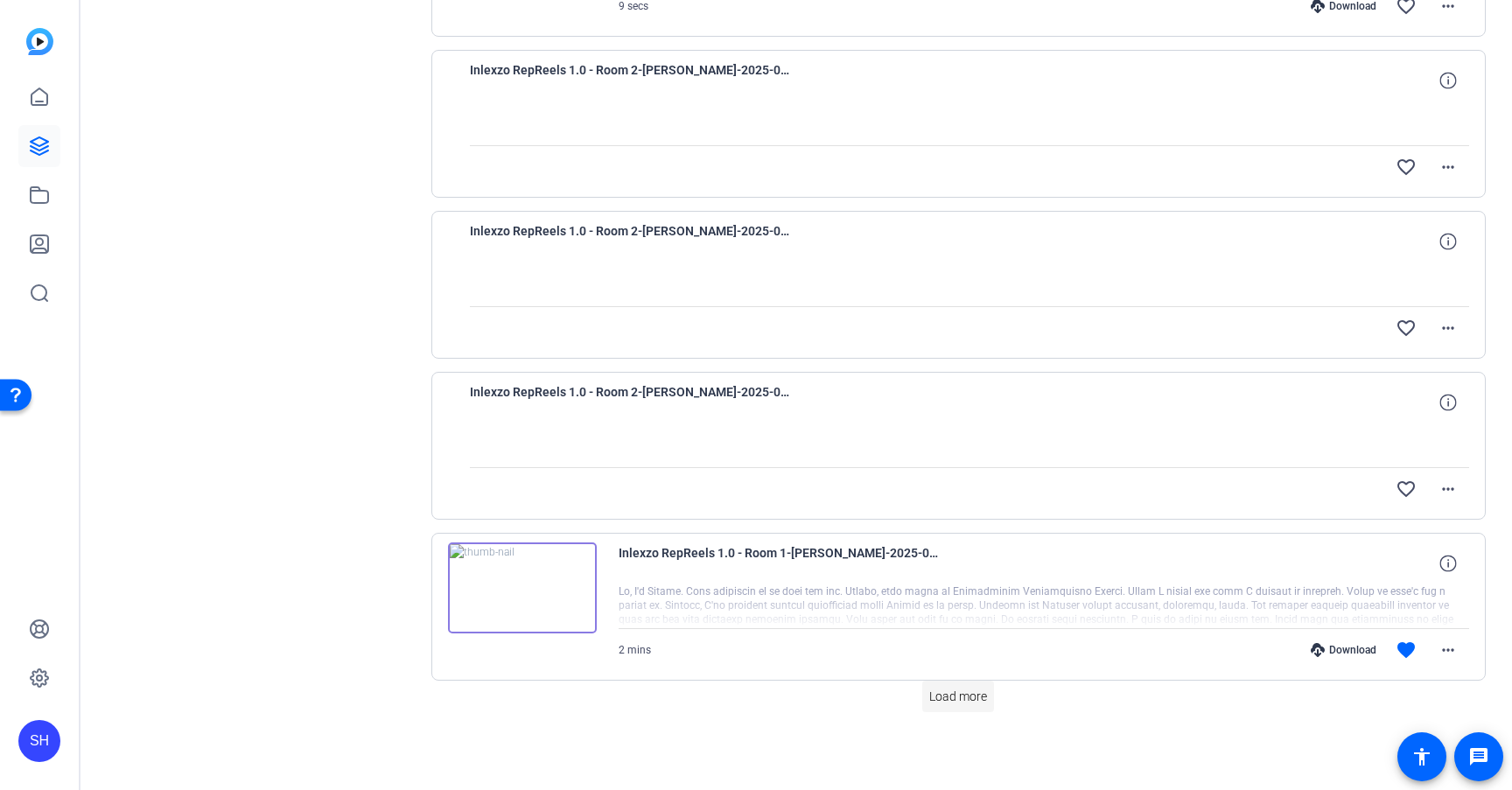
click at [951, 686] on span at bounding box center [958, 696] width 72 height 42
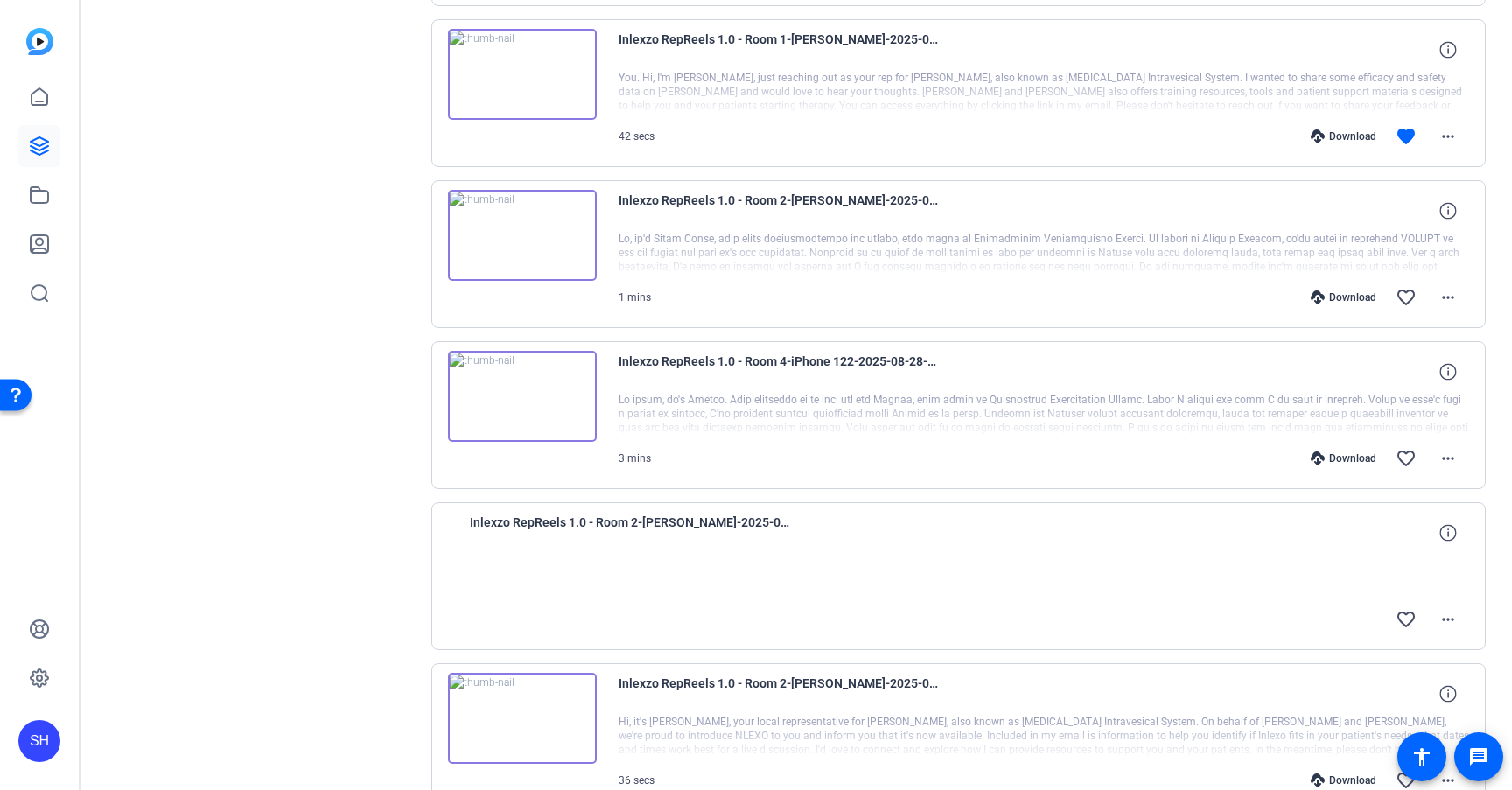
scroll to position [25439, 0]
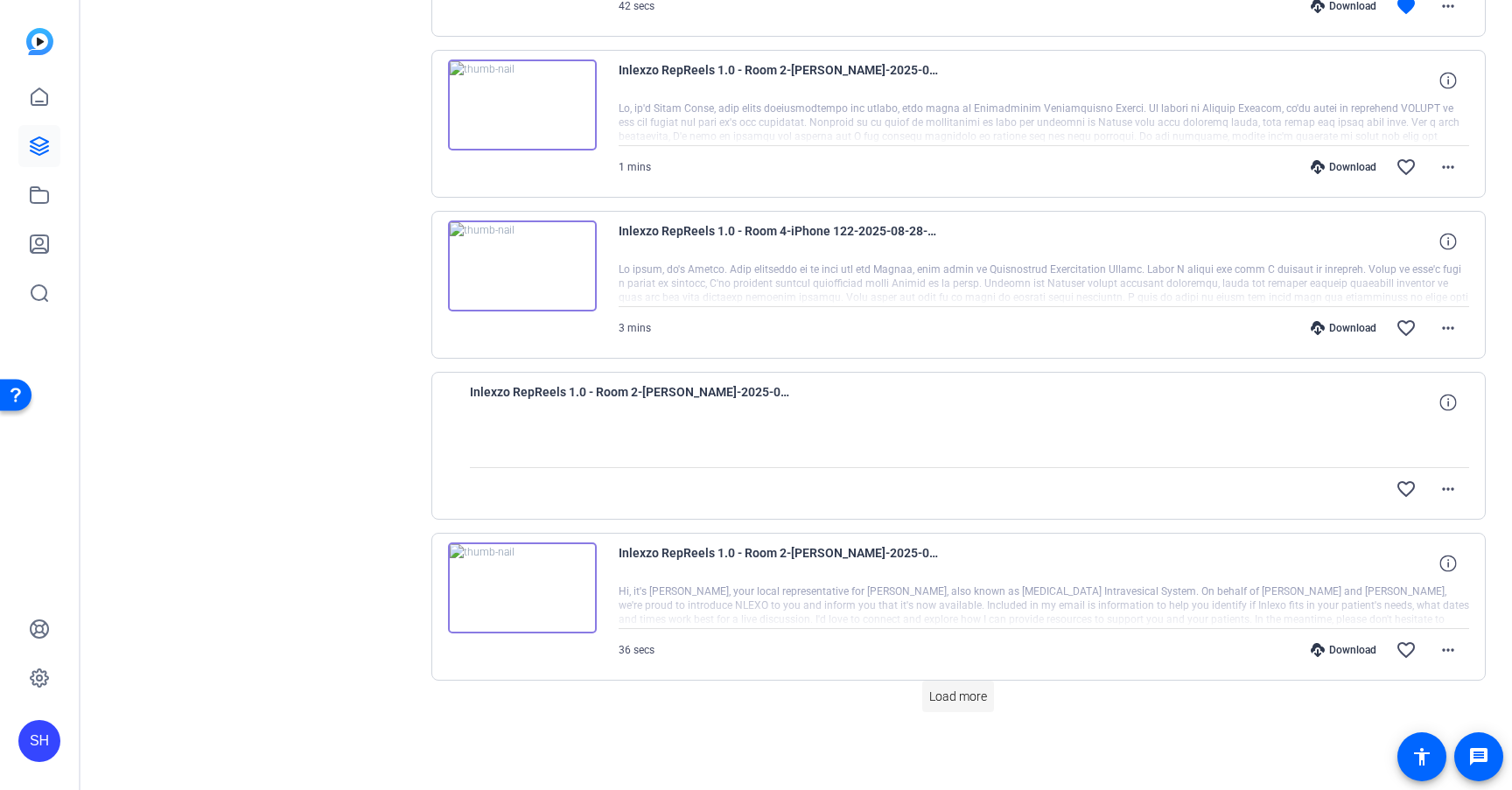
click at [972, 705] on button "Load more" at bounding box center [958, 696] width 72 height 32
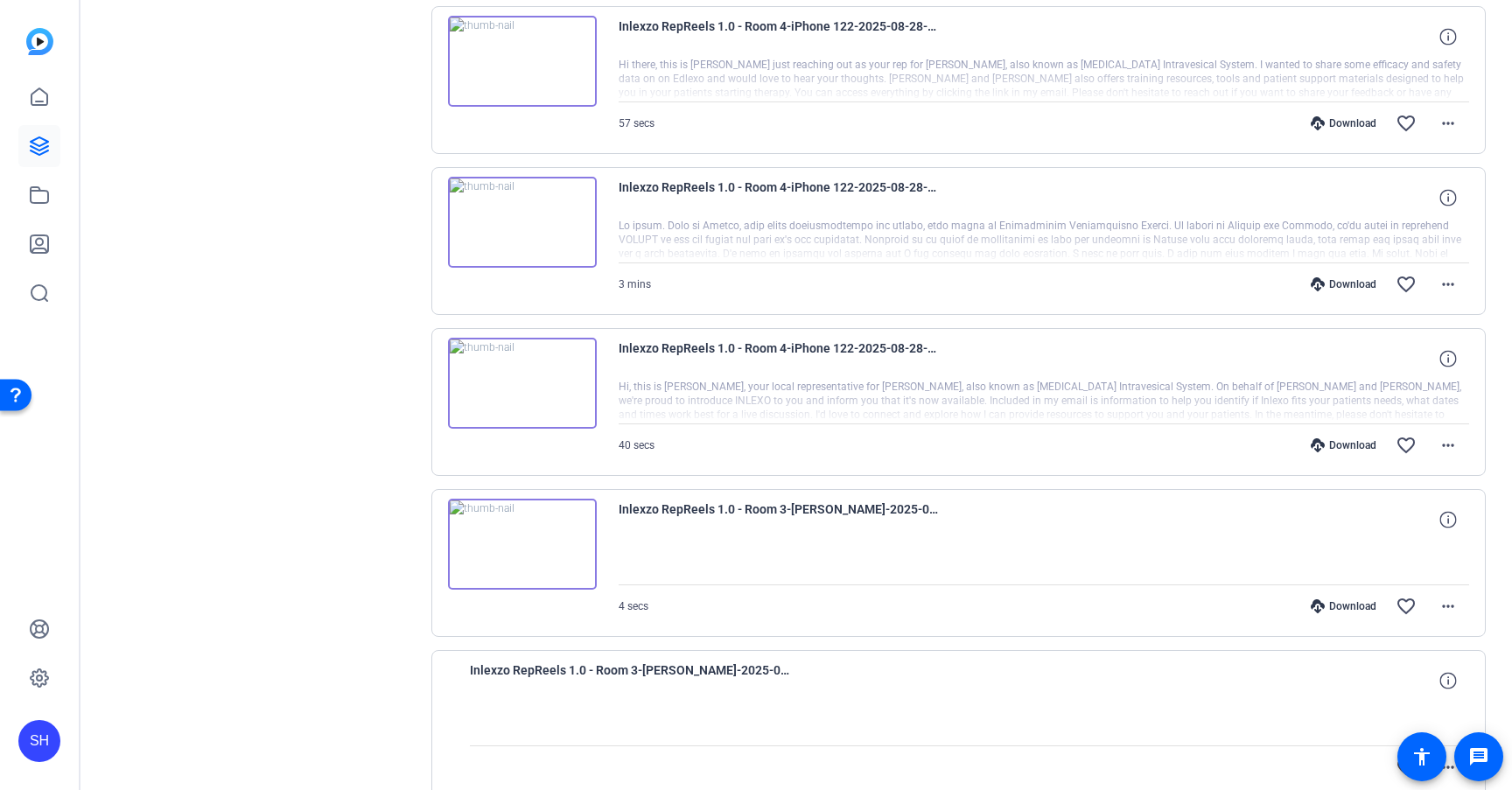
scroll to position [27049, 0]
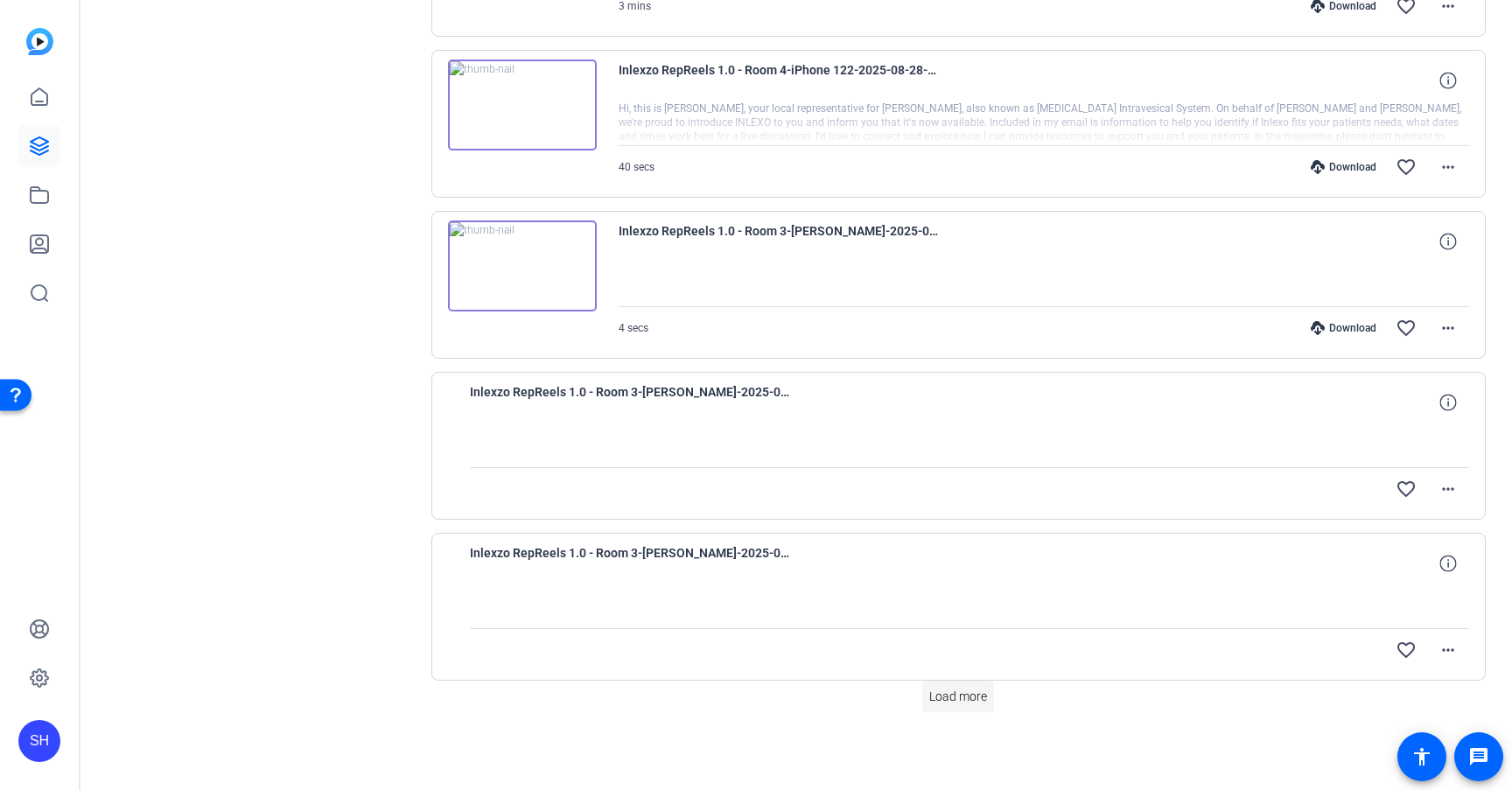
click at [954, 701] on span "Load more" at bounding box center [957, 696] width 57 height 18
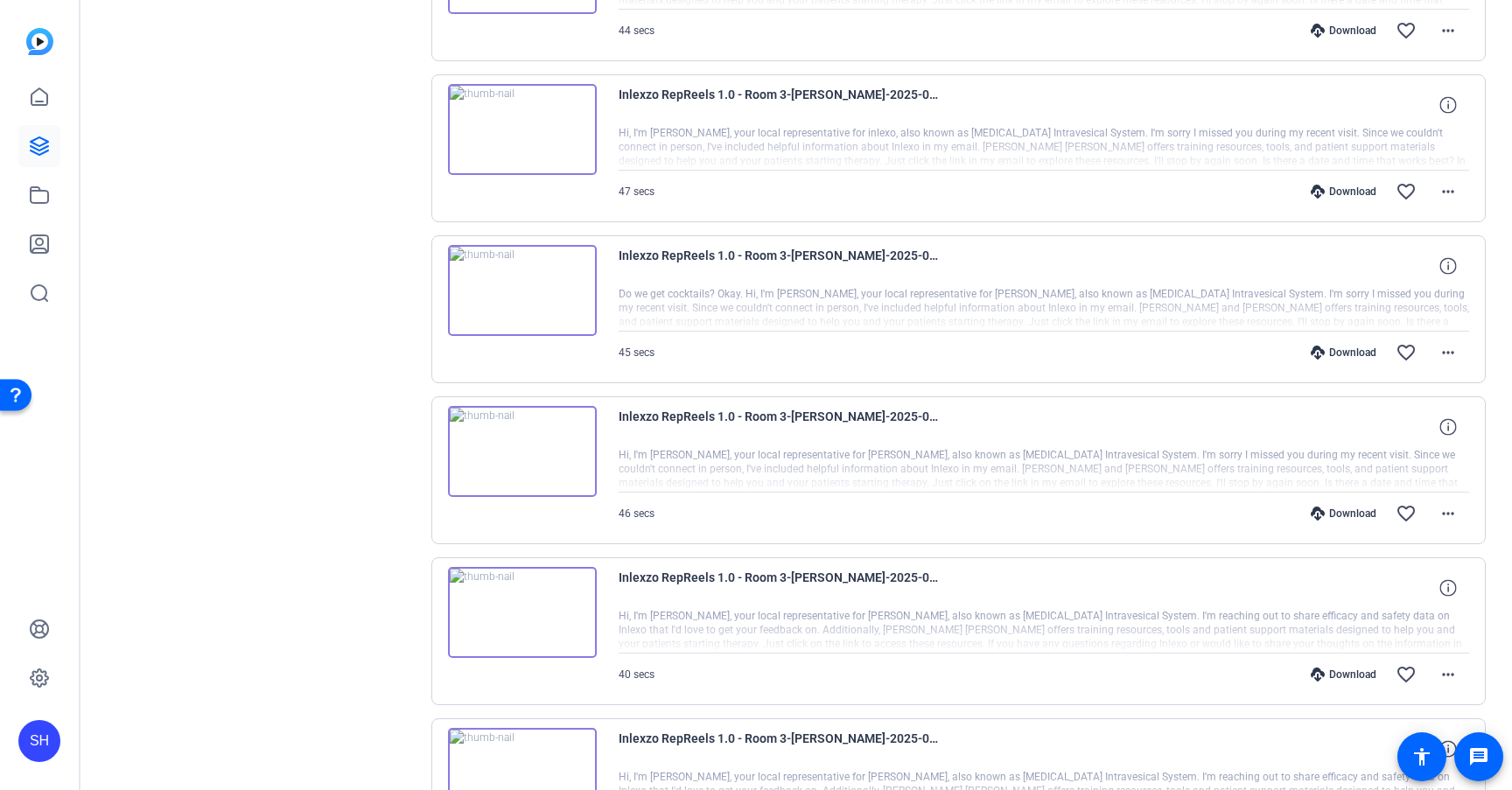
scroll to position [28658, 0]
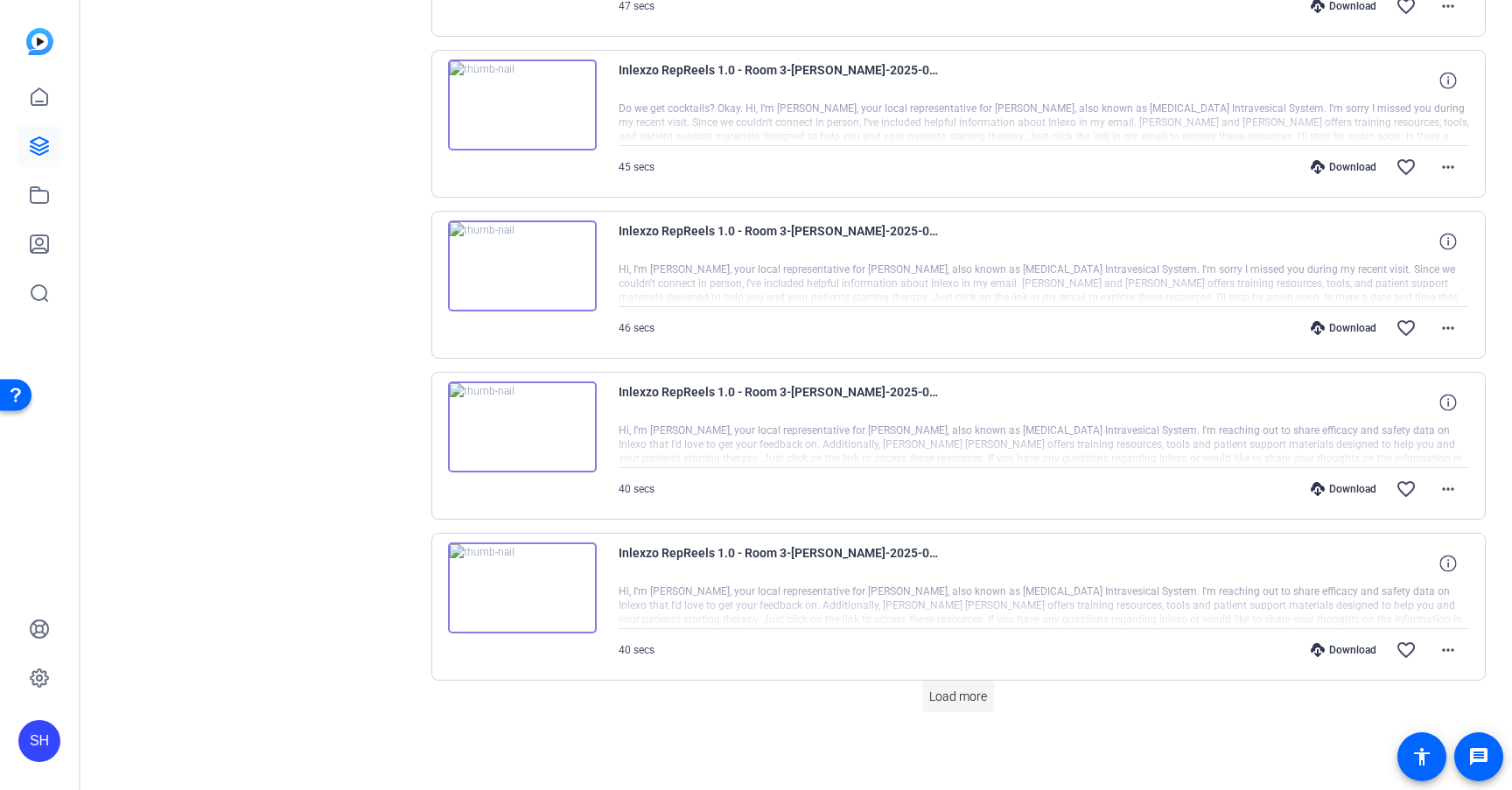
click at [929, 689] on span "Load more" at bounding box center [957, 696] width 57 height 18
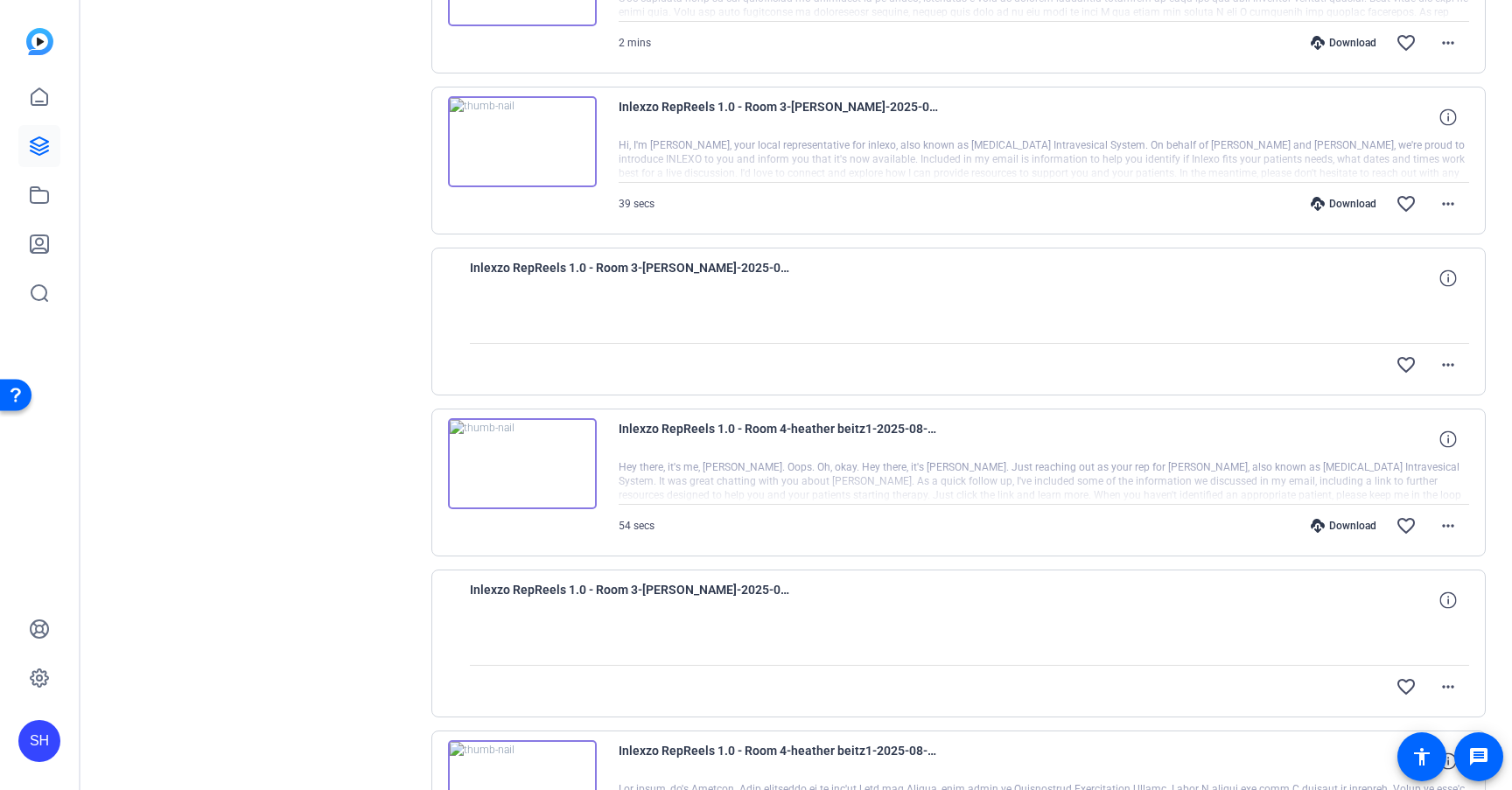
scroll to position [30268, 0]
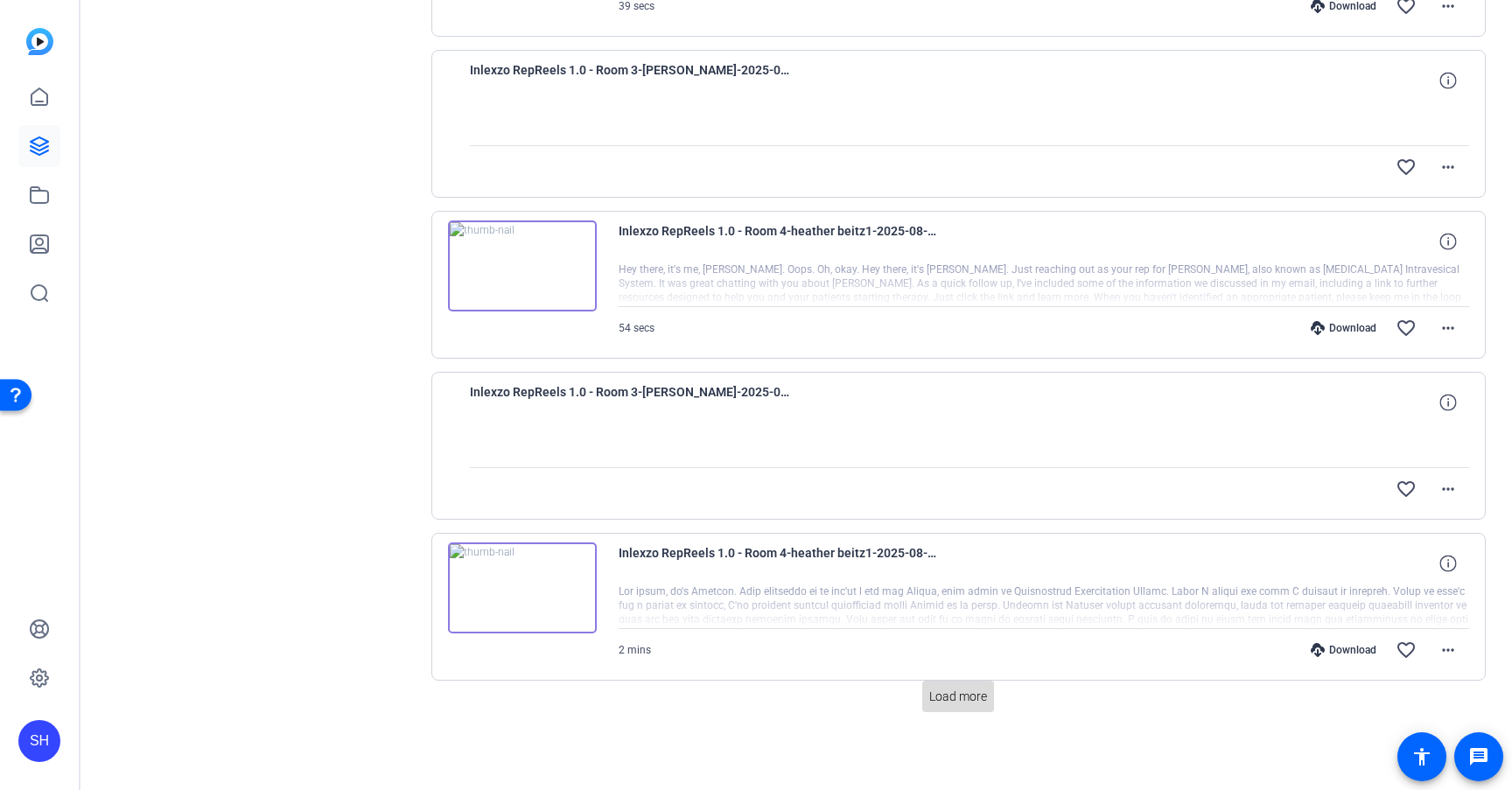
click at [955, 693] on span "Load more" at bounding box center [957, 696] width 57 height 18
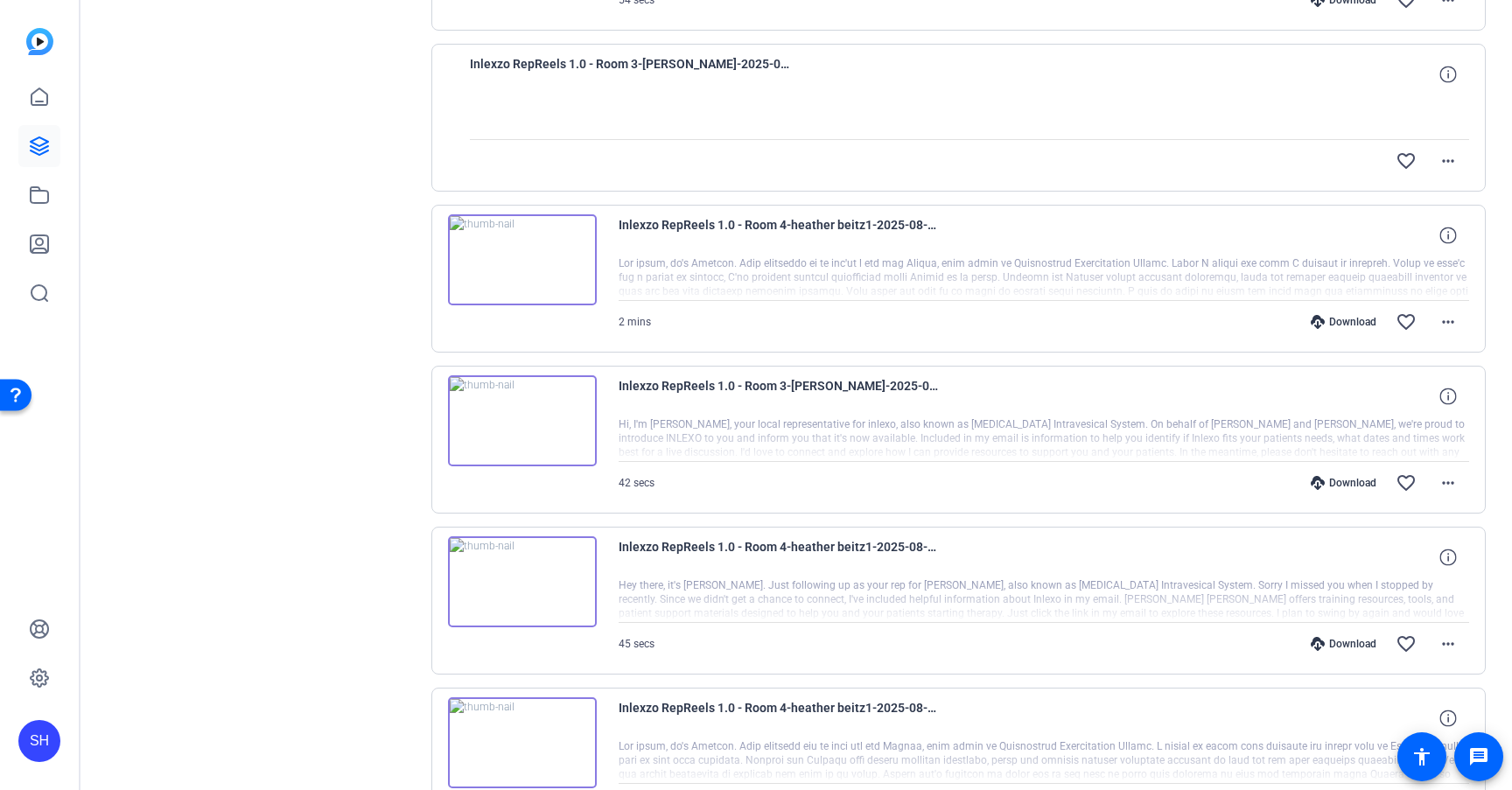
scroll to position [30585, 0]
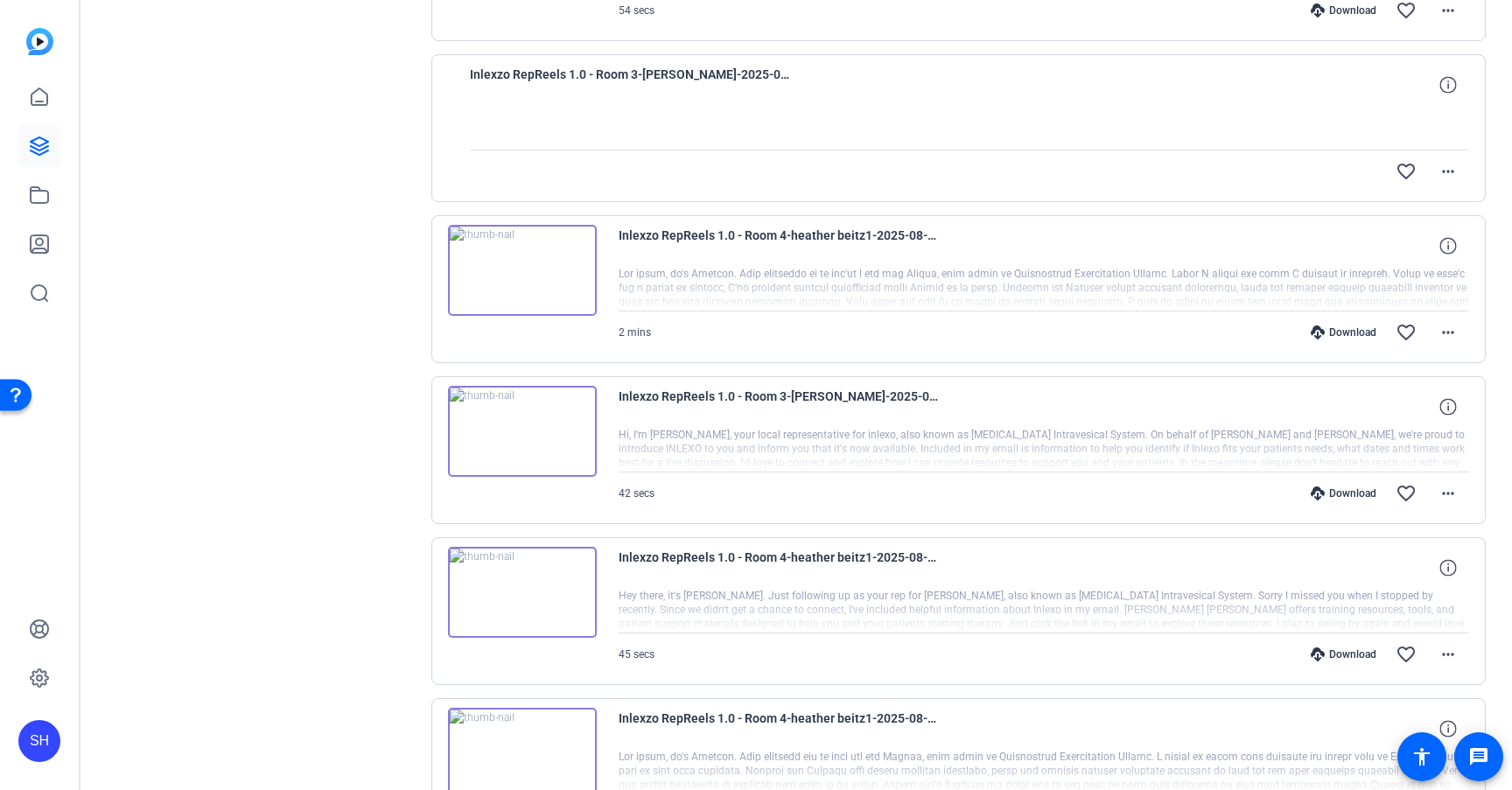
click at [1333, 492] on div "Download" at bounding box center [1342, 493] width 83 height 14
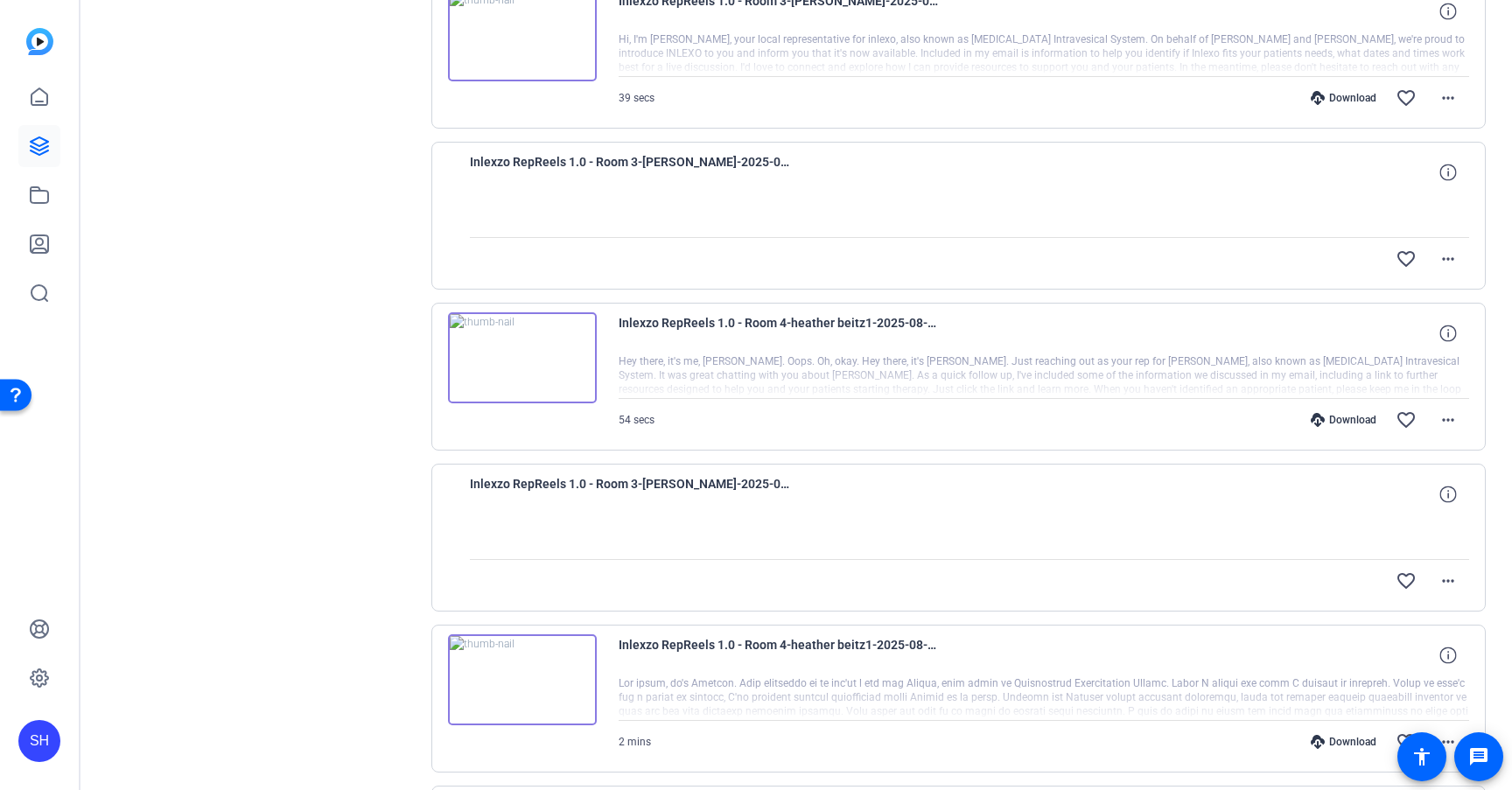
scroll to position [30159, 0]
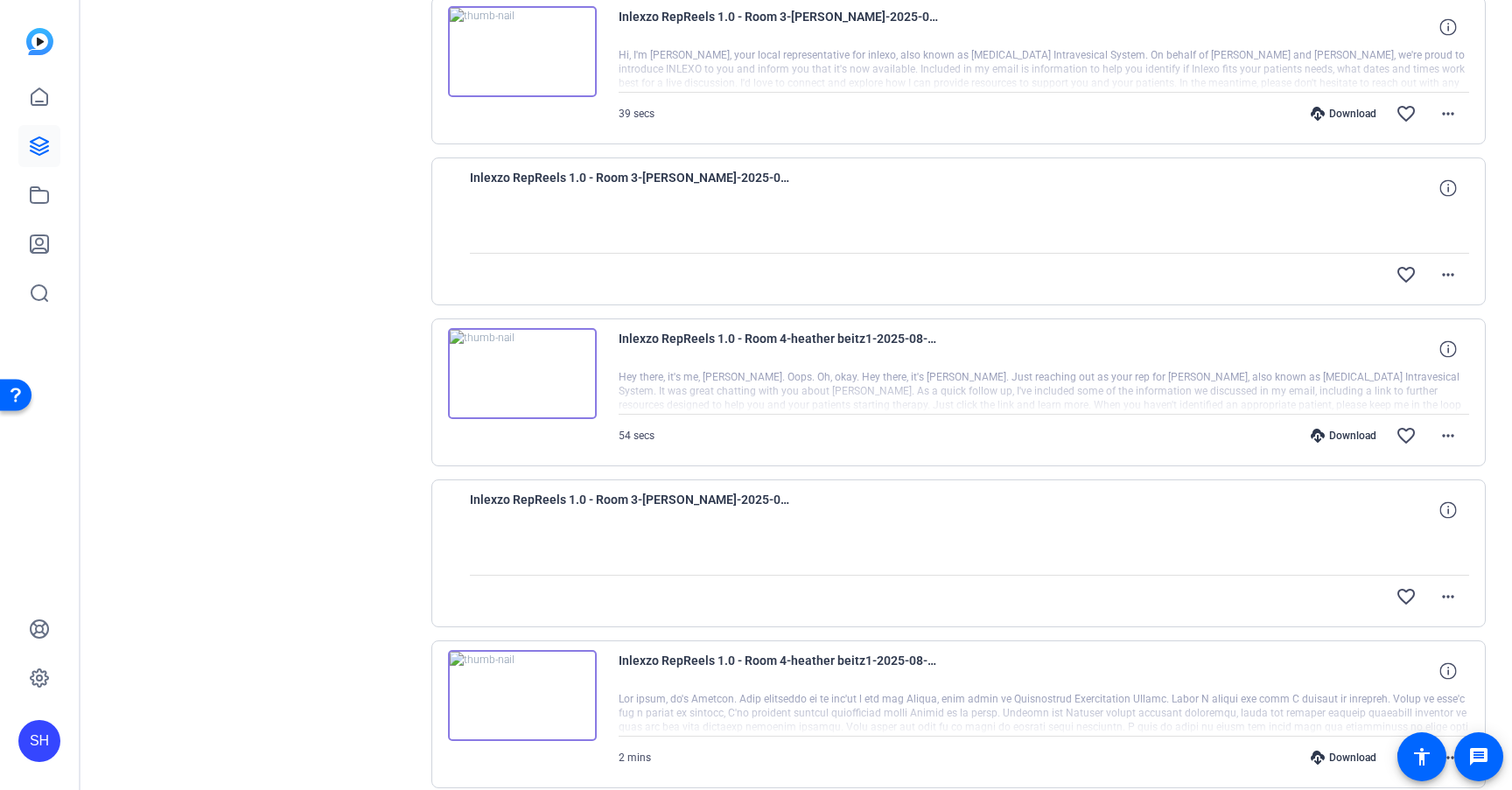
click at [1347, 115] on div "Download" at bounding box center [1342, 113] width 83 height 14
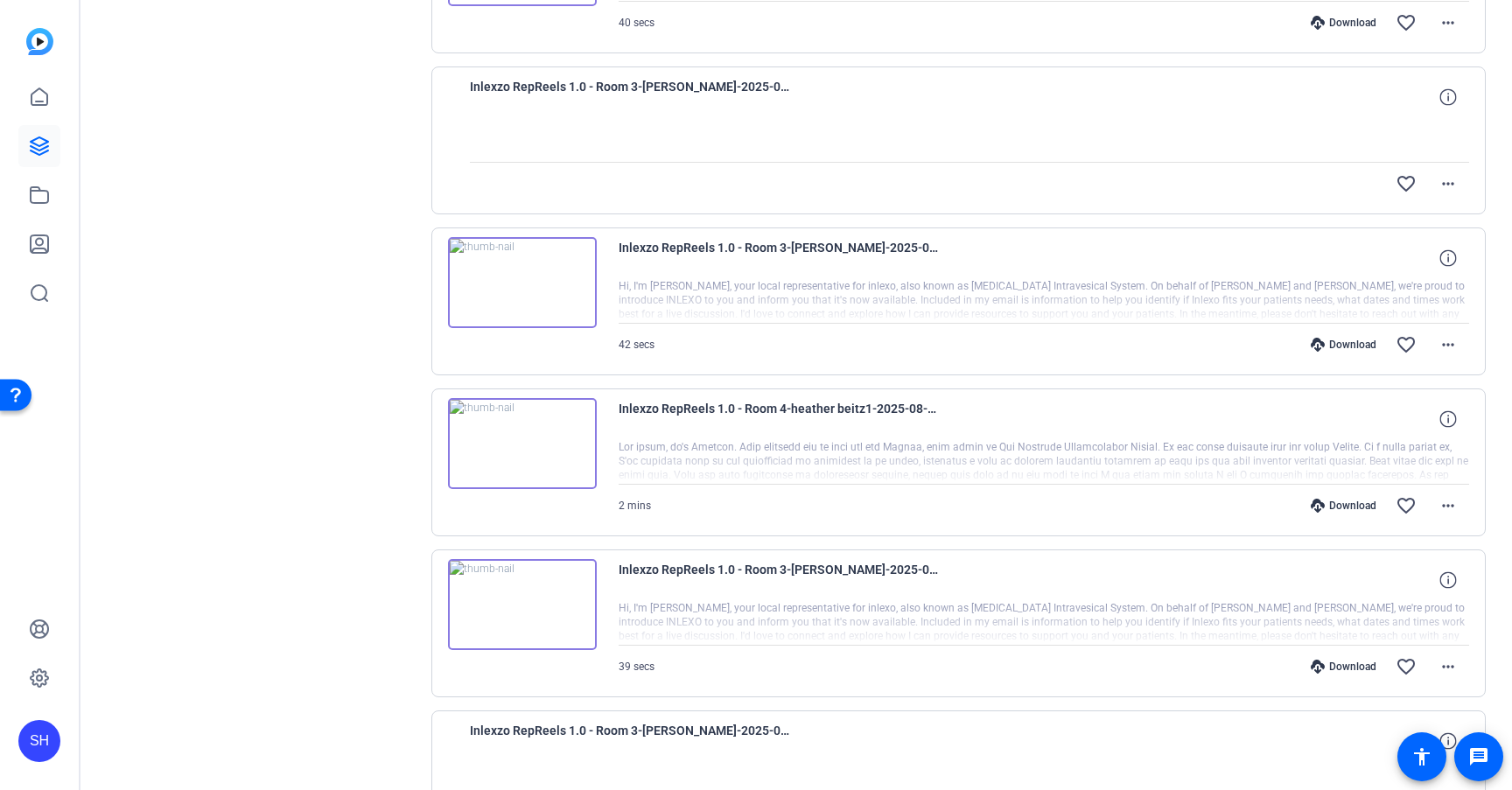
scroll to position [29605, 0]
click at [1333, 345] on div "Download" at bounding box center [1342, 345] width 83 height 14
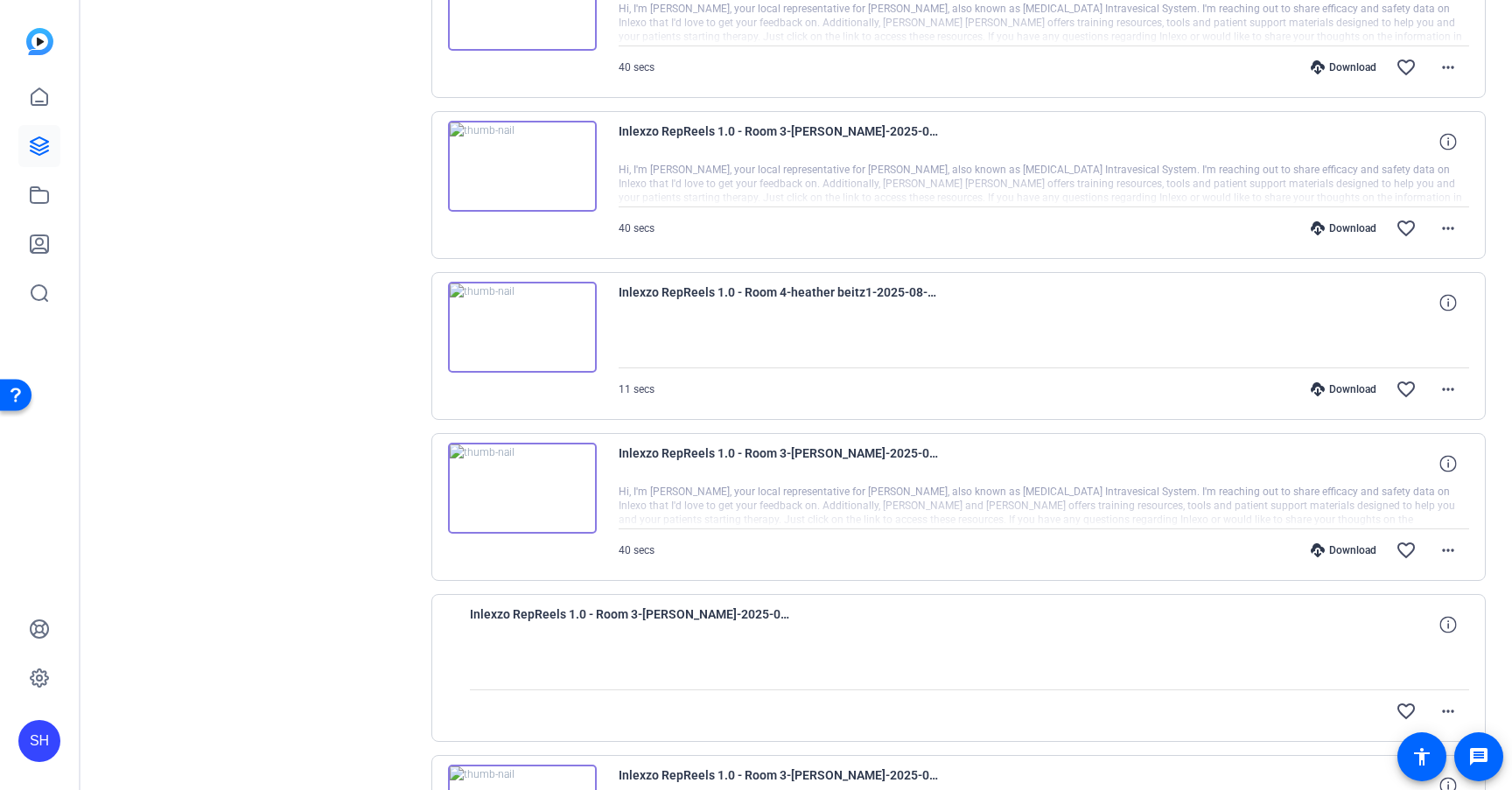
scroll to position [29070, 0]
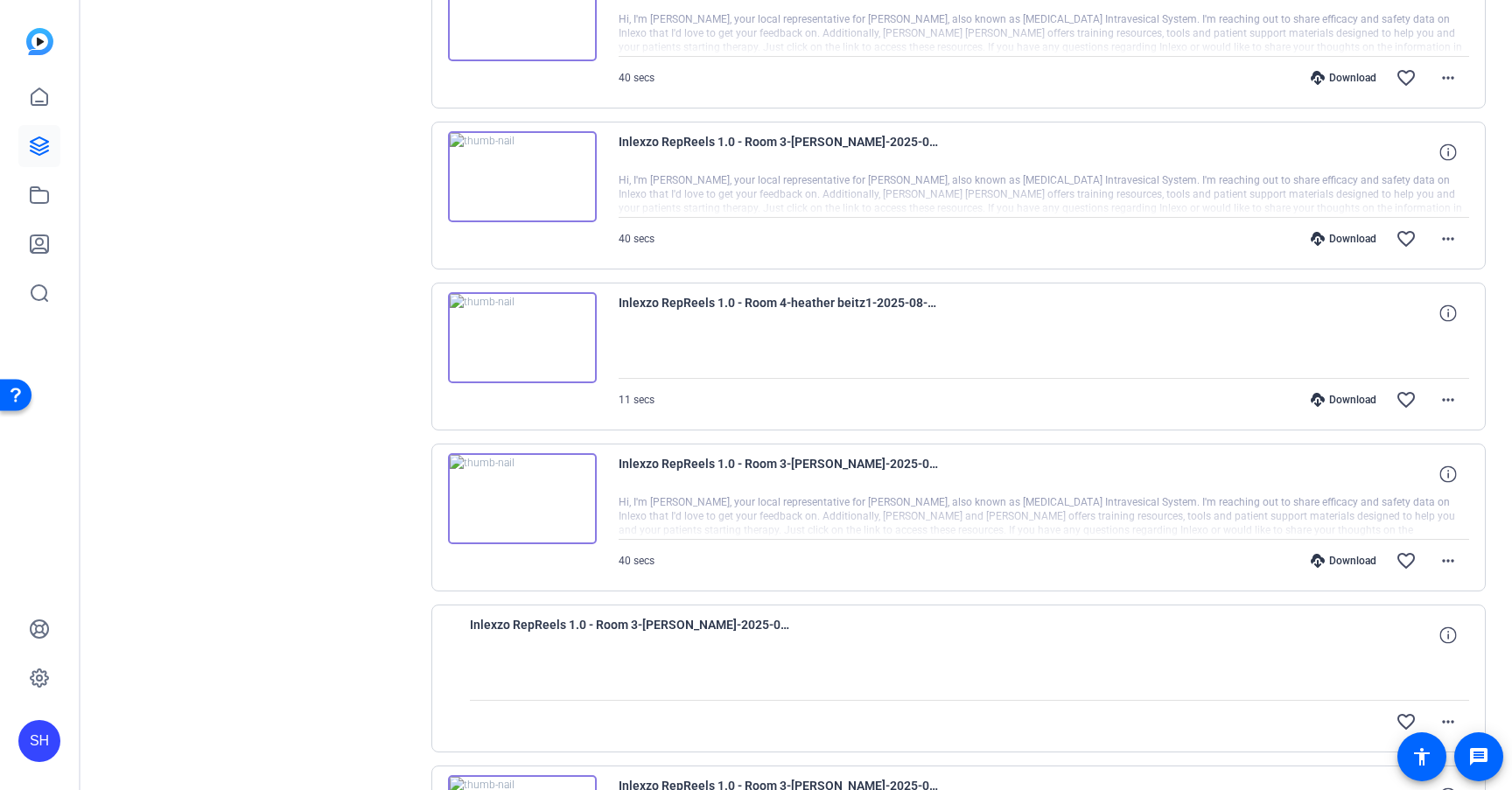
click at [1346, 559] on div "Download" at bounding box center [1342, 560] width 83 height 14
click at [1341, 240] on div "Download" at bounding box center [1342, 238] width 83 height 14
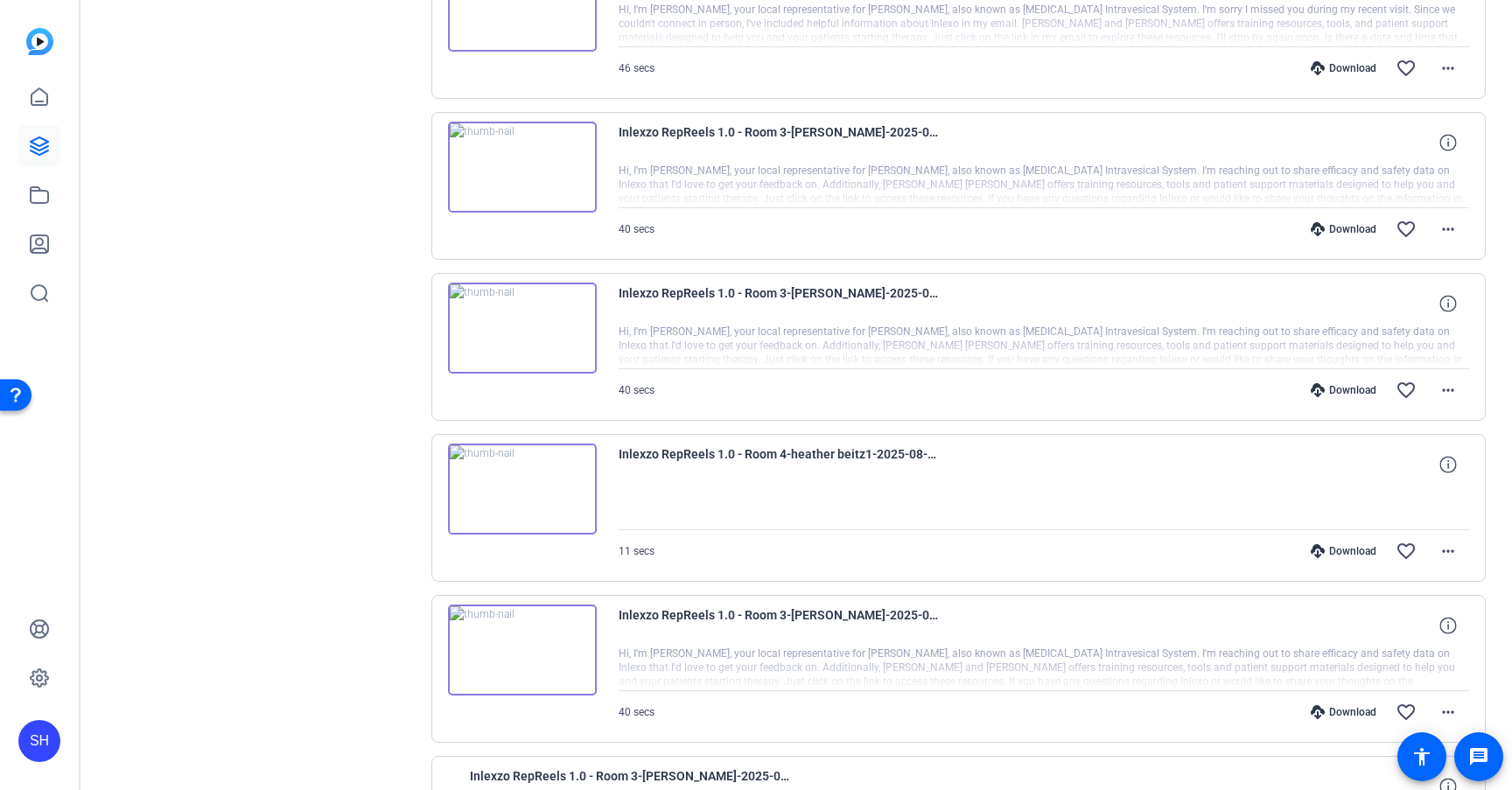
scroll to position [28903, 0]
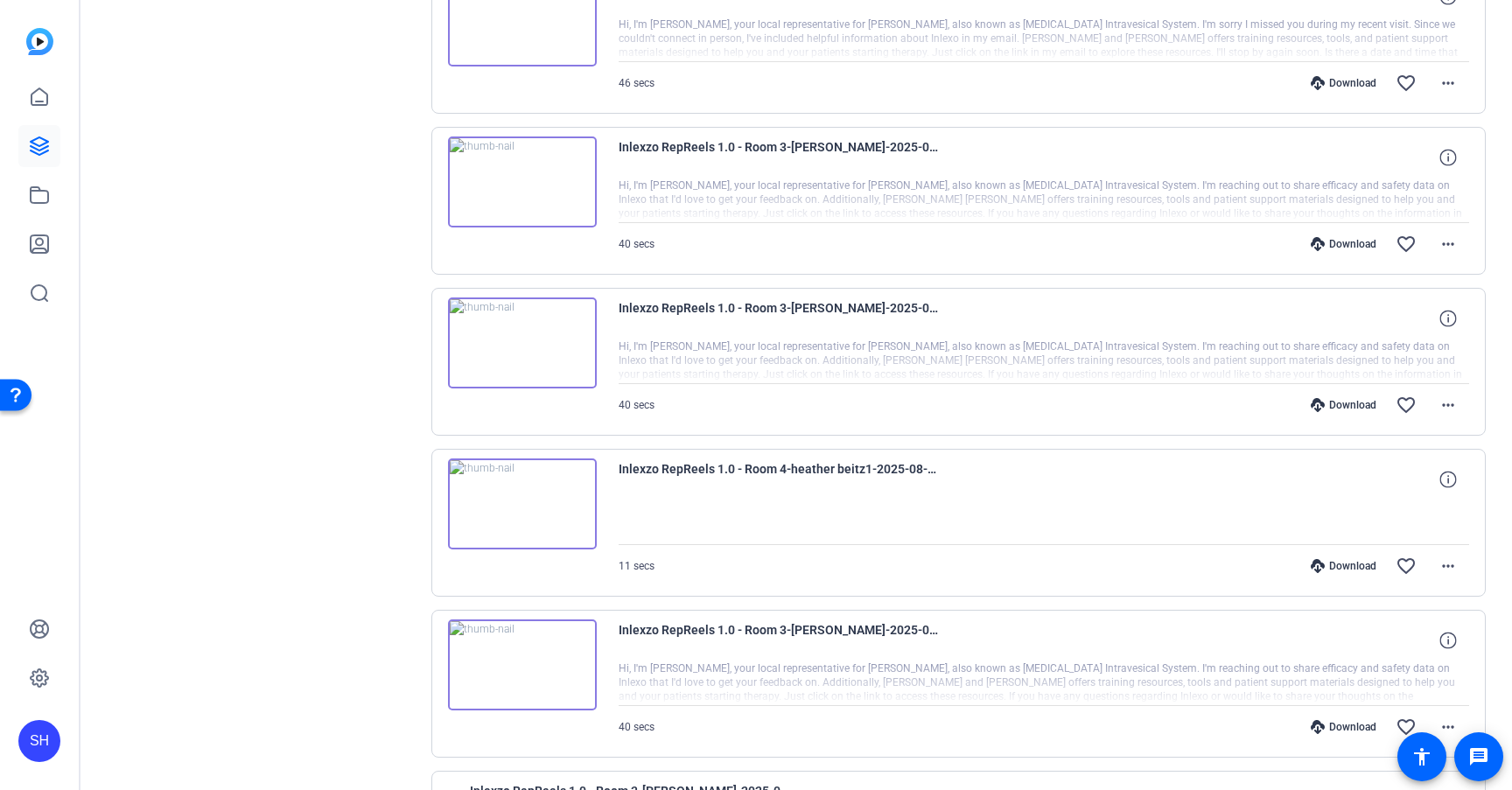
click at [1340, 244] on div "Download" at bounding box center [1342, 243] width 83 height 14
click at [1330, 86] on div "Download" at bounding box center [1342, 83] width 83 height 14
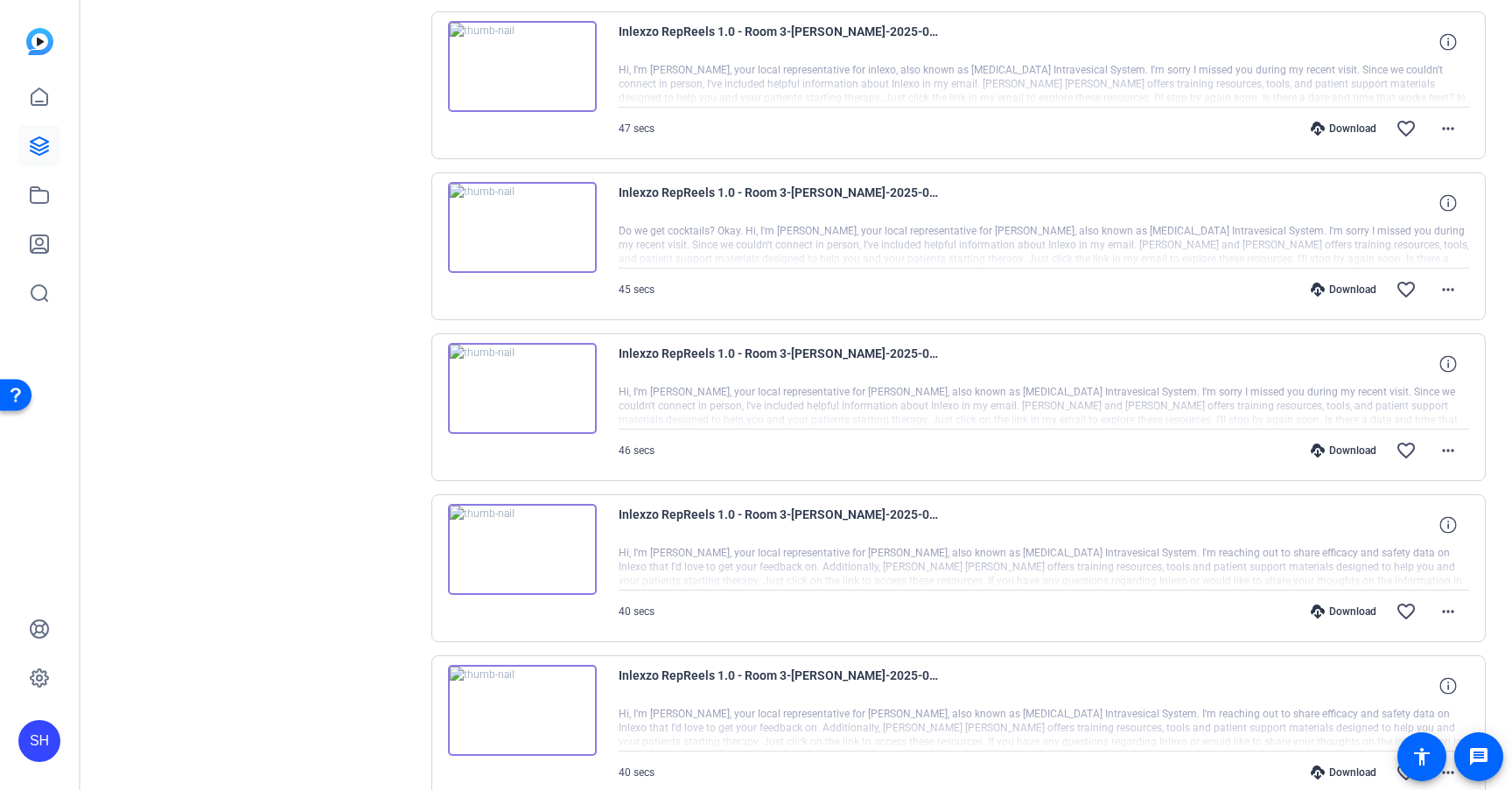
scroll to position [28526, 0]
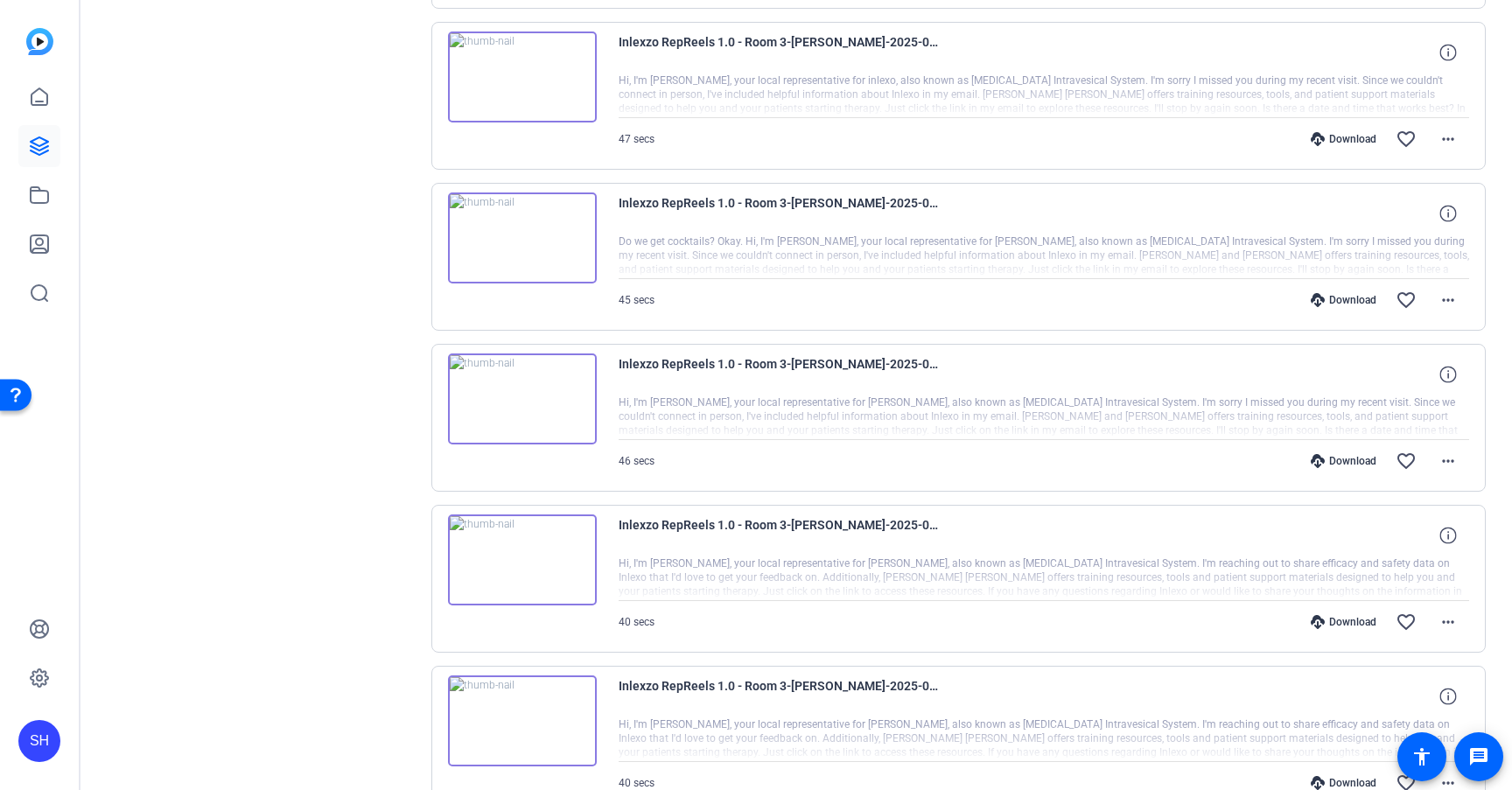
click at [1338, 295] on div "Download" at bounding box center [1342, 300] width 83 height 14
click at [1332, 134] on div "Download" at bounding box center [1342, 139] width 83 height 14
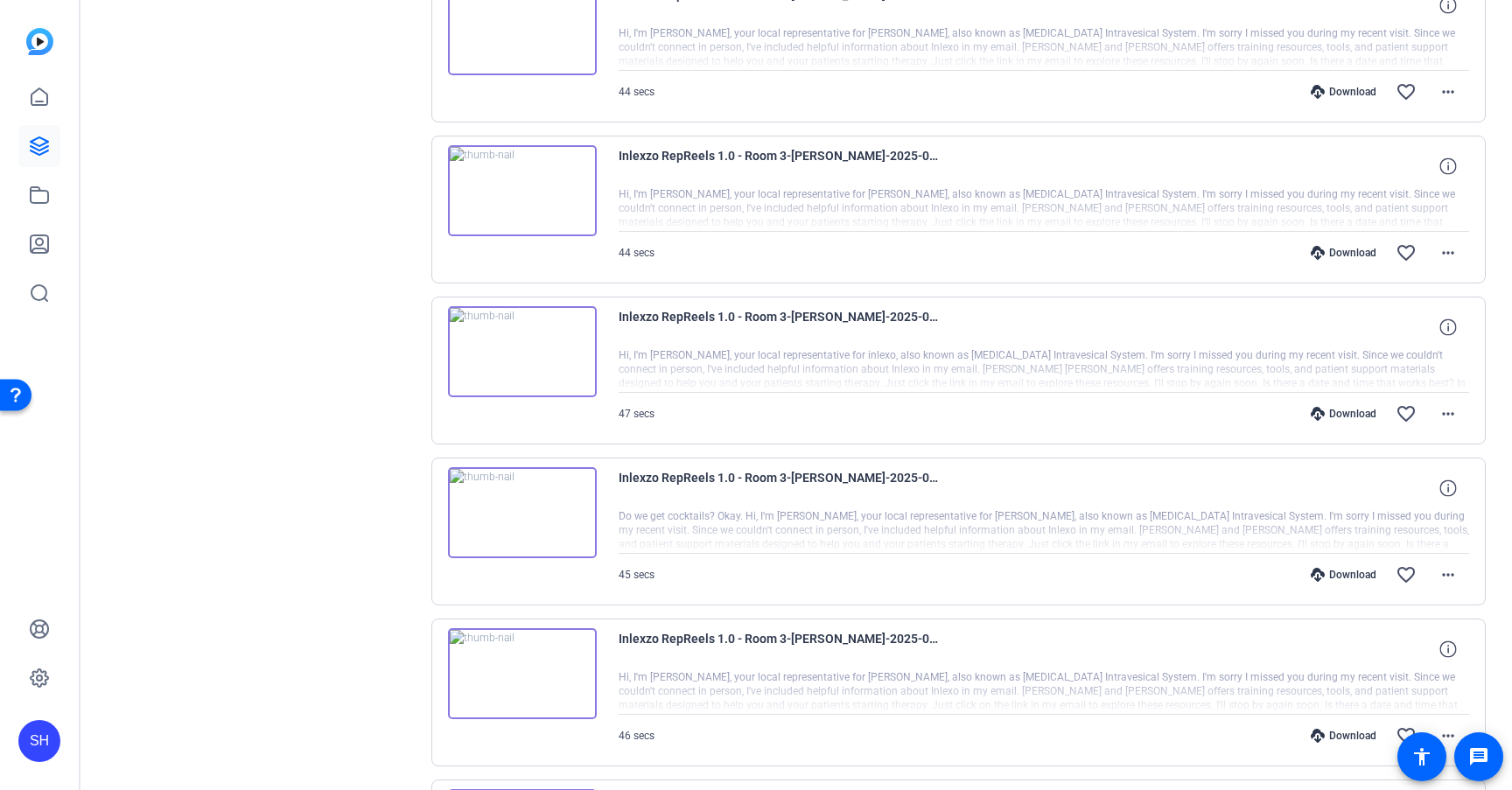
scroll to position [28248, 0]
click at [1340, 251] on div "Download" at bounding box center [1342, 255] width 83 height 14
click at [1336, 97] on div "Download" at bounding box center [1342, 94] width 83 height 14
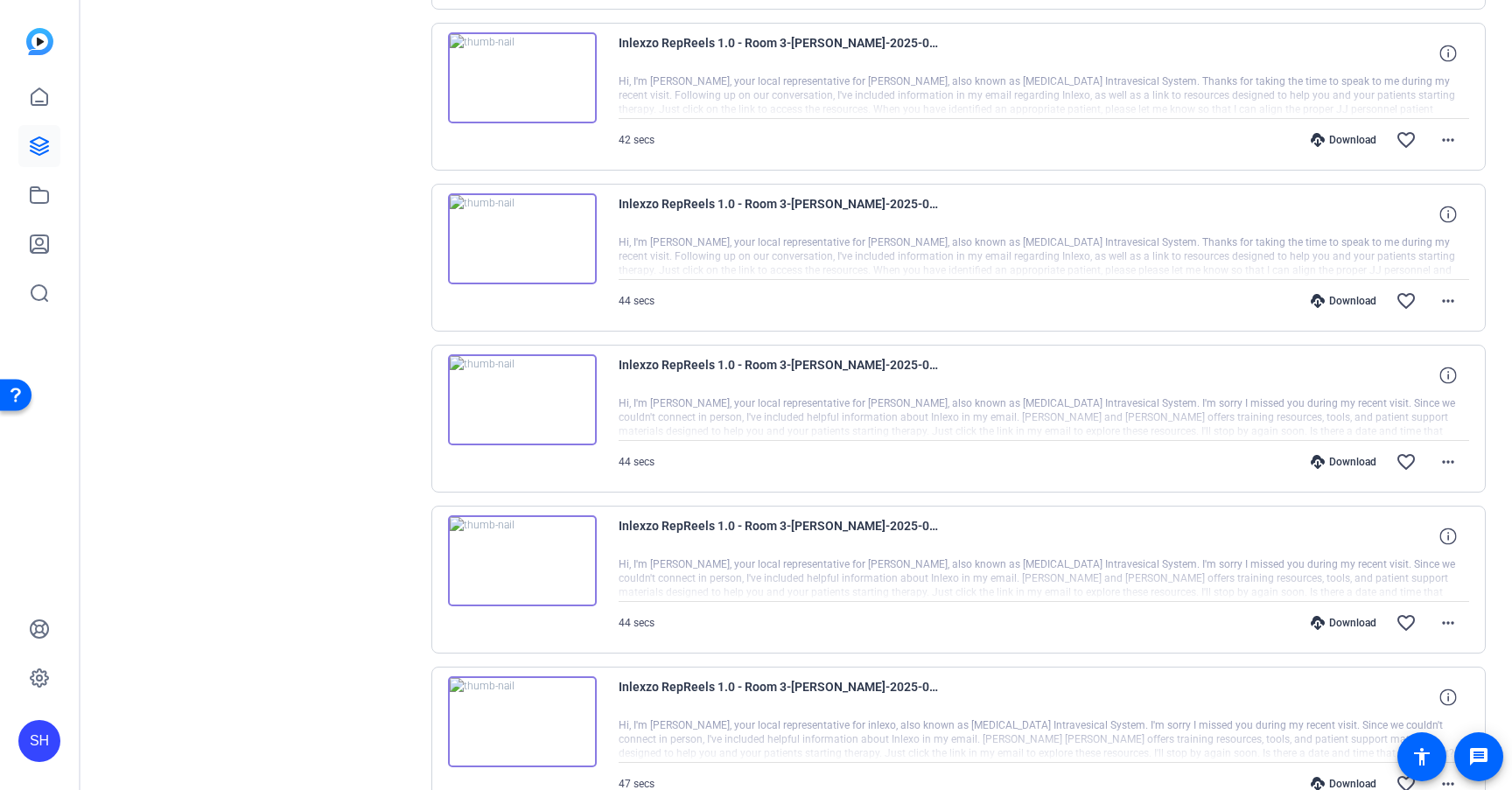
scroll to position [27798, 0]
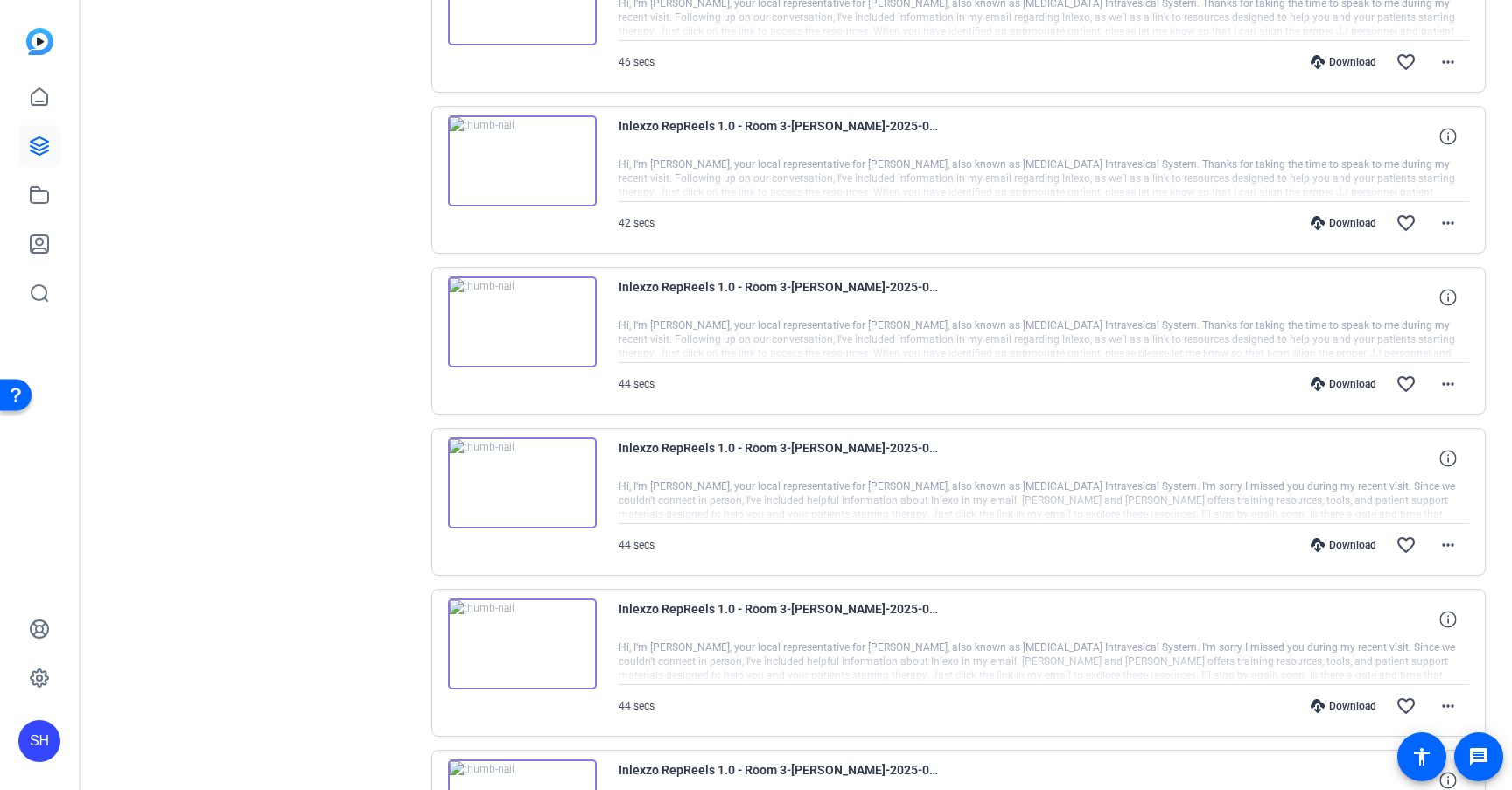
click at [1336, 380] on div "Download" at bounding box center [1342, 384] width 83 height 14
click at [1335, 218] on div "Download" at bounding box center [1342, 222] width 83 height 14
click at [1324, 56] on div "Download" at bounding box center [1342, 61] width 83 height 14
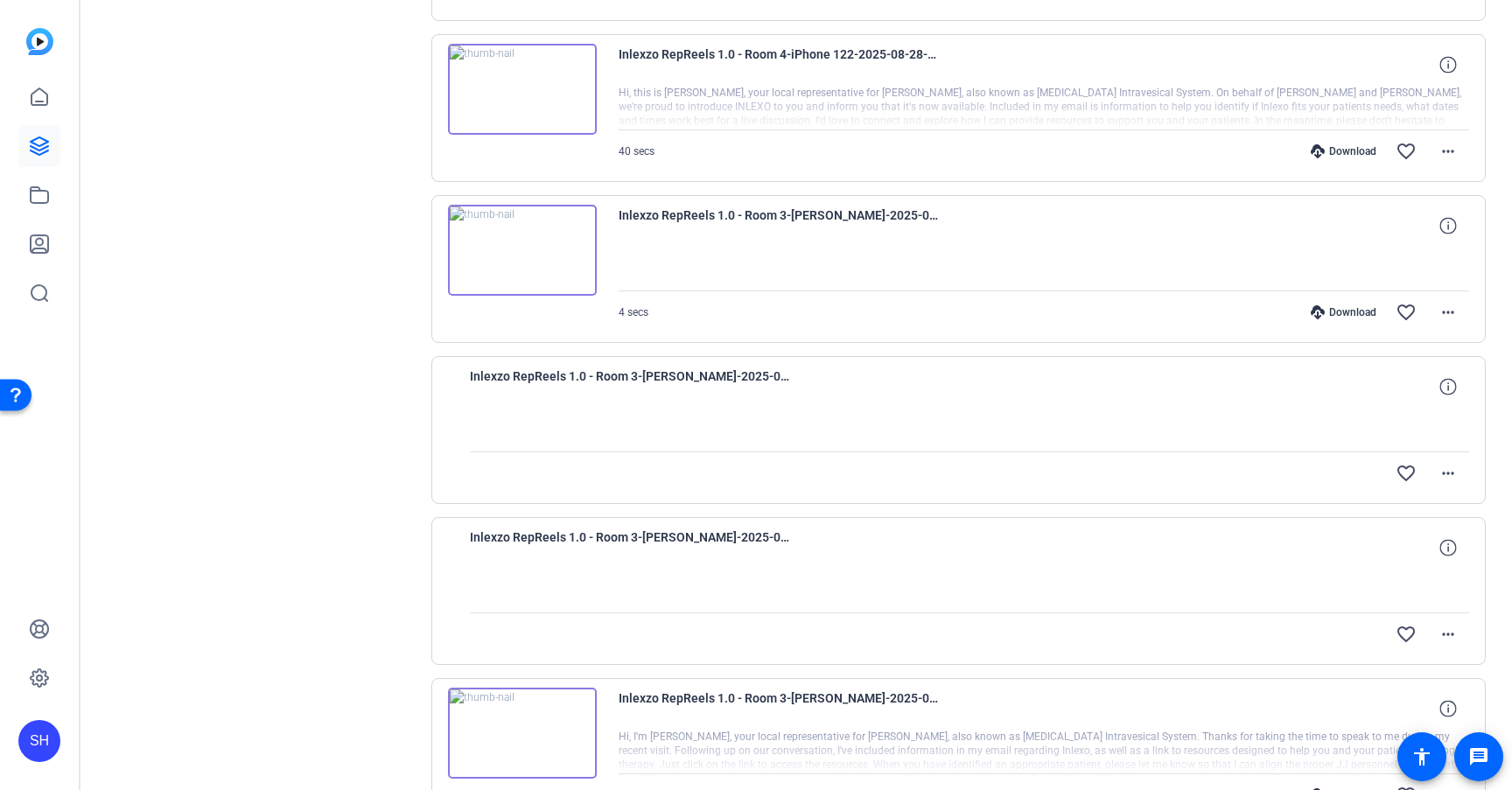
scroll to position [27019, 0]
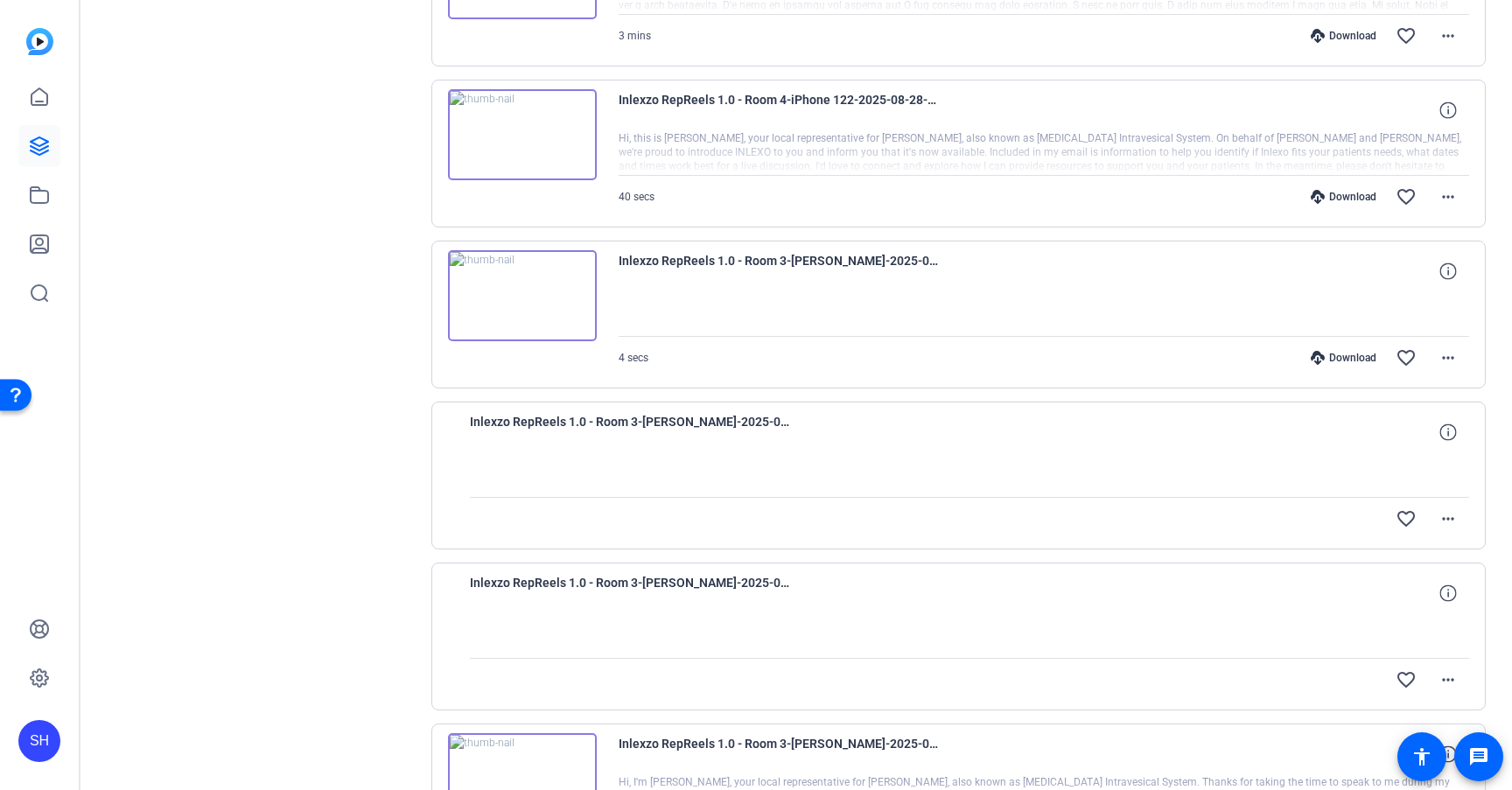
click at [1344, 364] on div "Download" at bounding box center [1342, 357] width 83 height 14
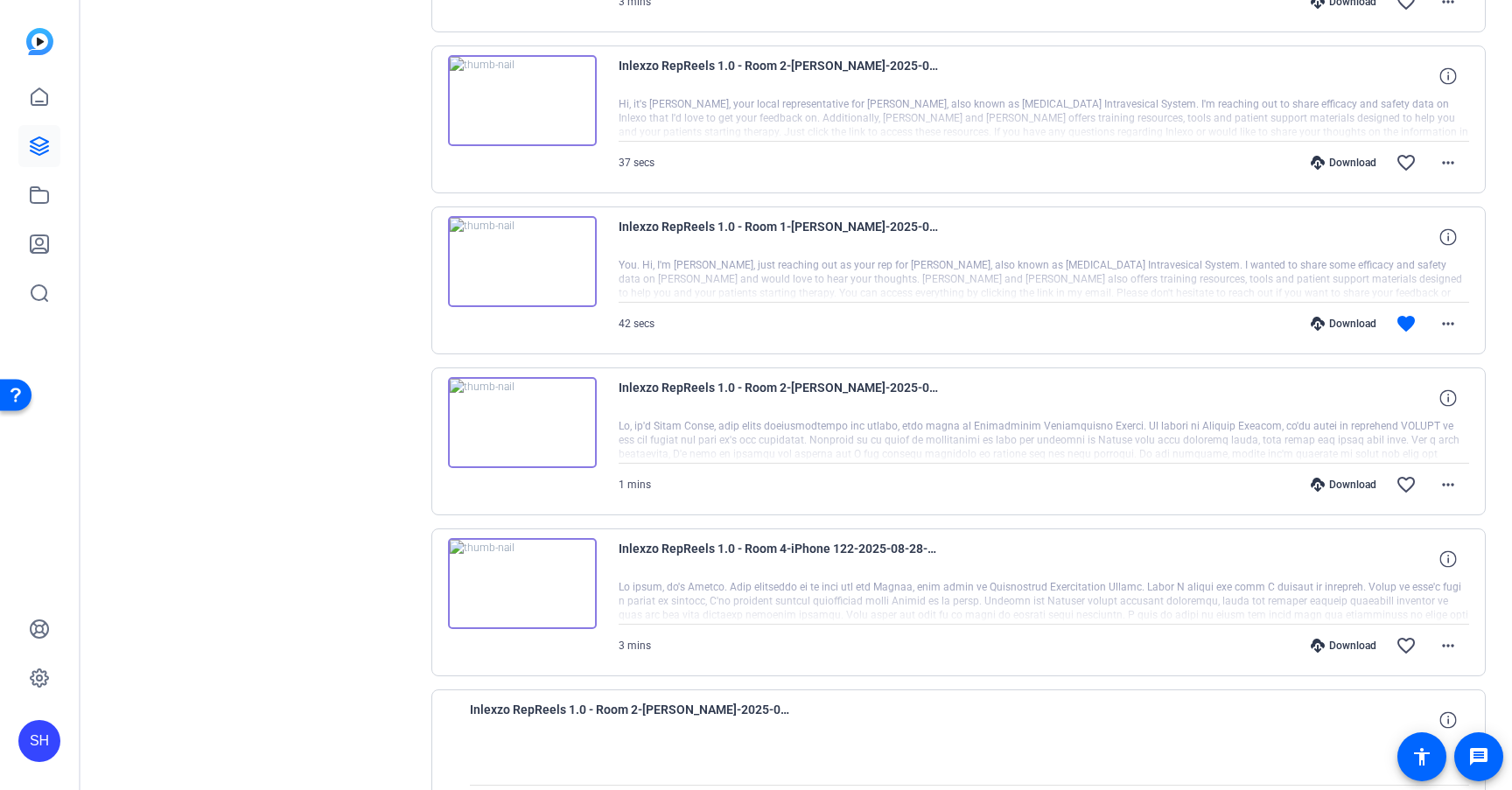
scroll to position [25117, 0]
